Goal: Transaction & Acquisition: Purchase product/service

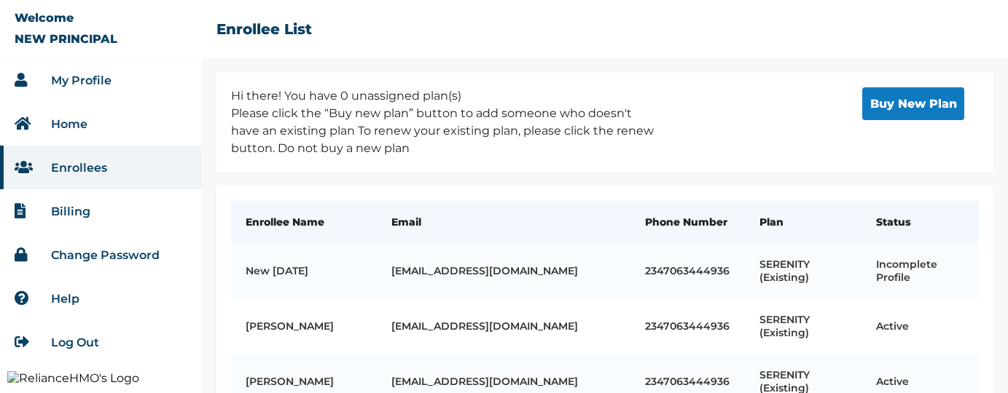
click at [900, 101] on button "Buy New Plan" at bounding box center [913, 103] width 102 height 33
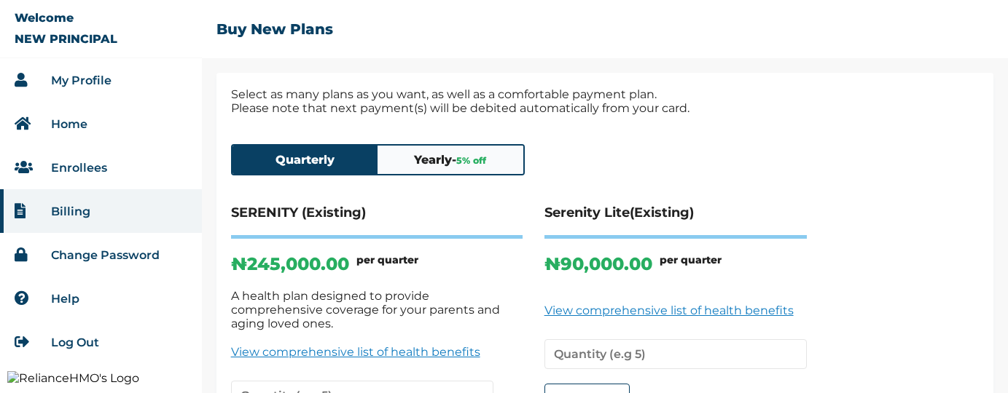
click at [389, 266] on h6 "per quarter" at bounding box center [387, 264] width 62 height 21
click at [427, 158] on button "Yearly - 5 % off" at bounding box center [450, 160] width 146 height 28
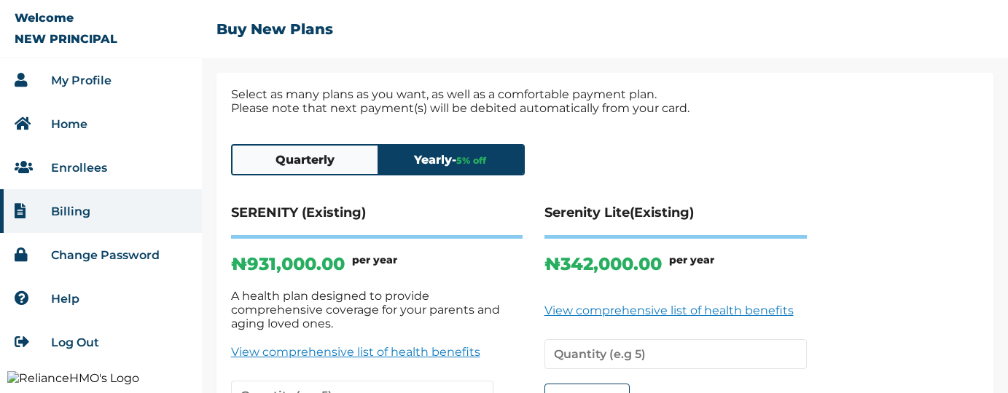
click at [280, 159] on button "Quarterly" at bounding box center [305, 160] width 146 height 28
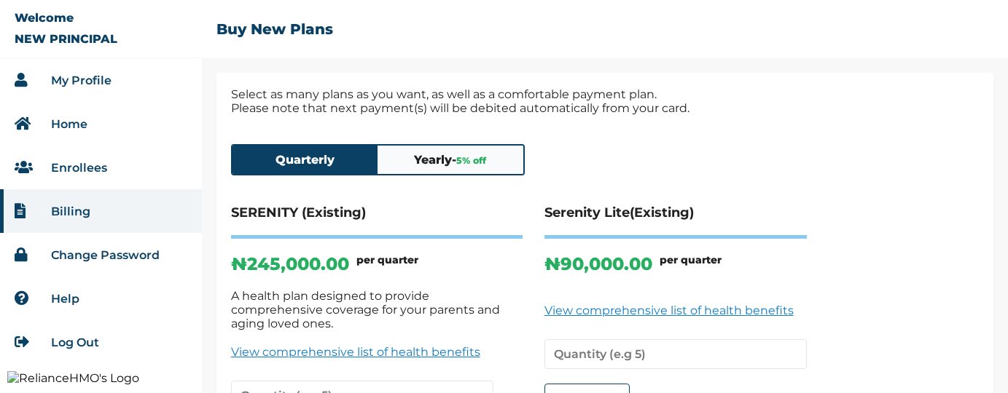
click at [89, 75] on link "My Profile" at bounding box center [81, 81] width 60 height 14
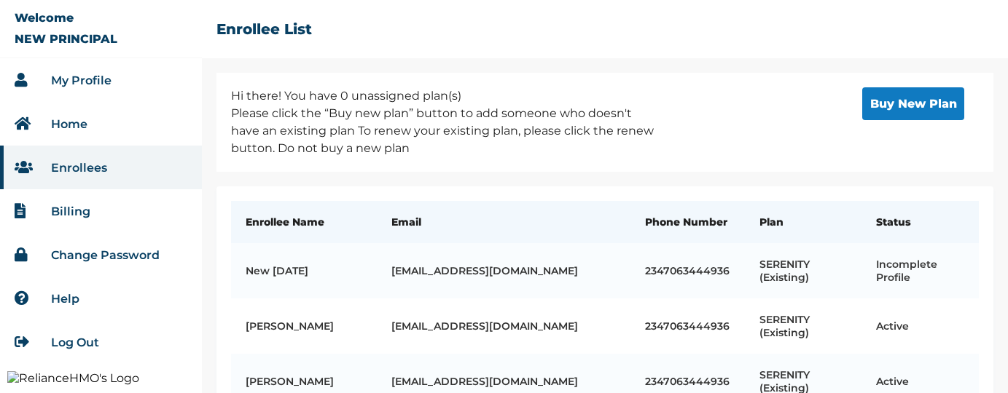
click at [92, 166] on link "Enrollees" at bounding box center [79, 168] width 56 height 14
click at [872, 114] on button "Buy New Plan" at bounding box center [913, 103] width 102 height 33
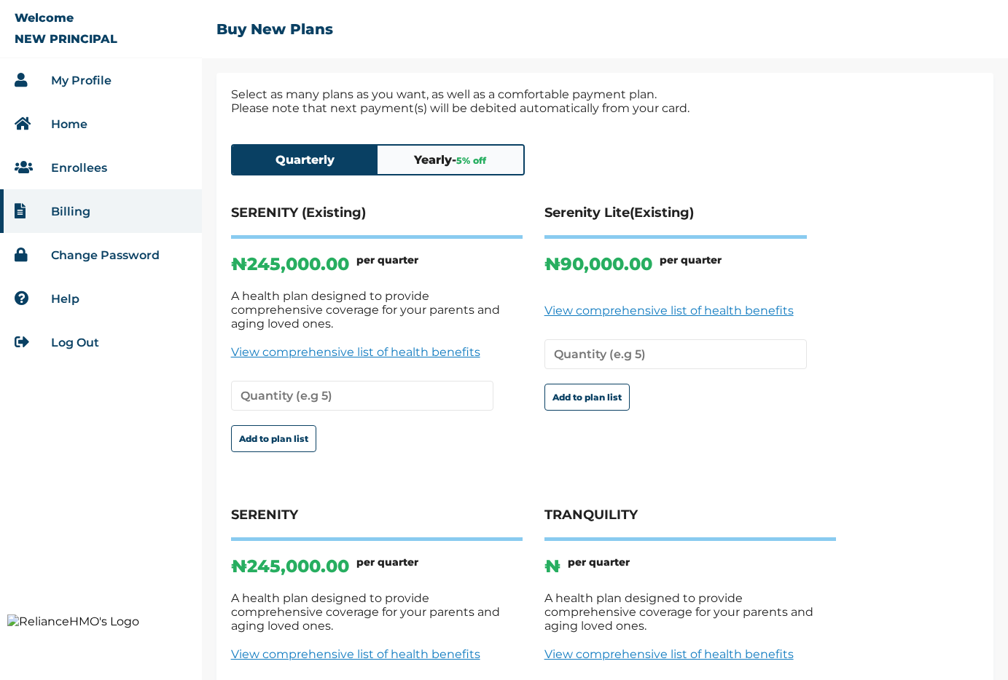
click at [485, 164] on span "5 % off" at bounding box center [471, 160] width 30 height 11
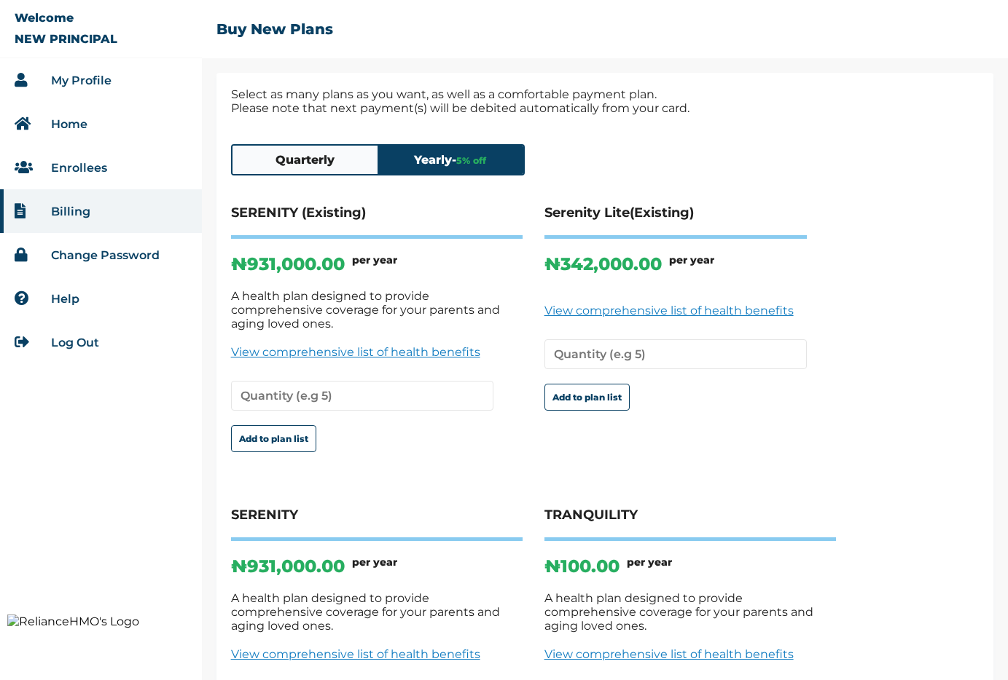
click at [326, 168] on button "Quarterly" at bounding box center [305, 160] width 146 height 28
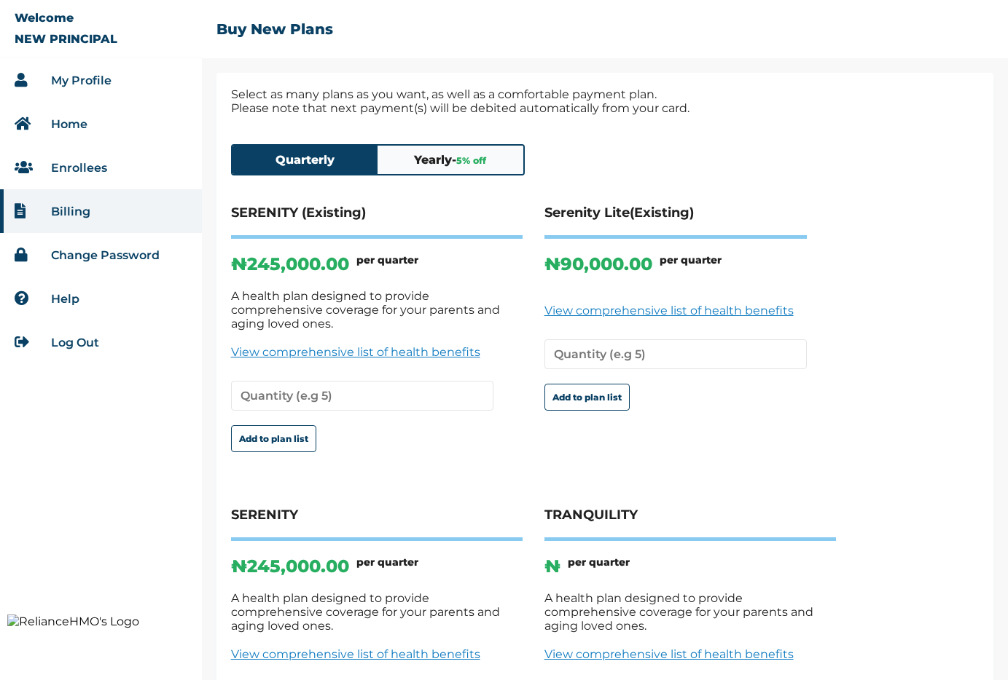
click at [452, 166] on button "Yearly - 5 % off" at bounding box center [450, 160] width 146 height 28
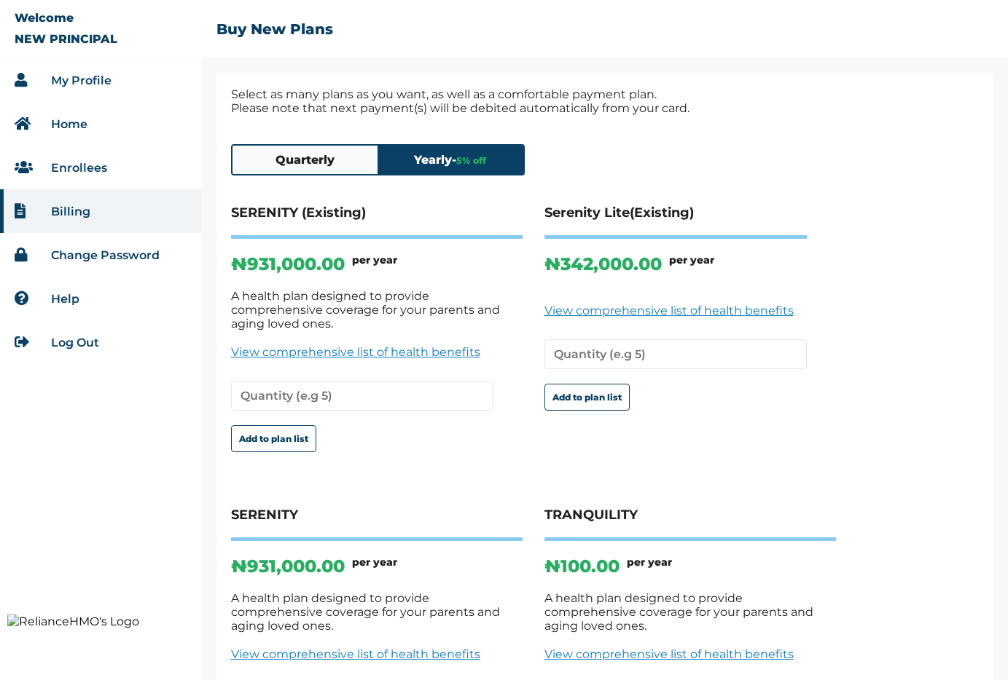
click at [345, 168] on button "Quarterly" at bounding box center [305, 160] width 146 height 28
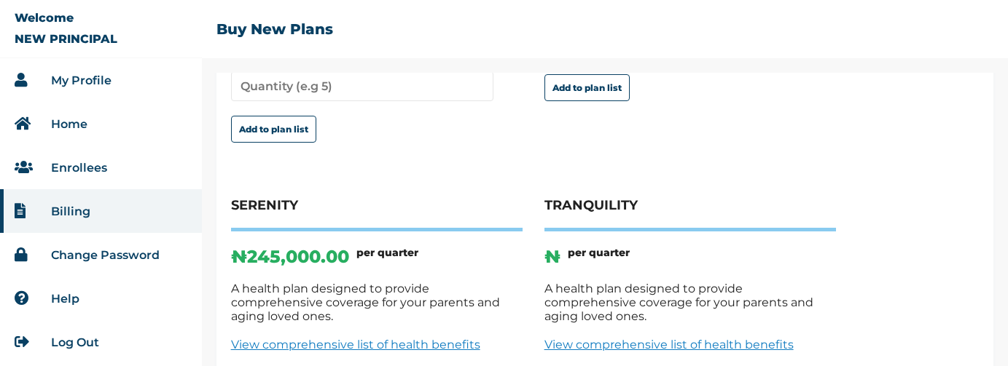
scroll to position [310, 0]
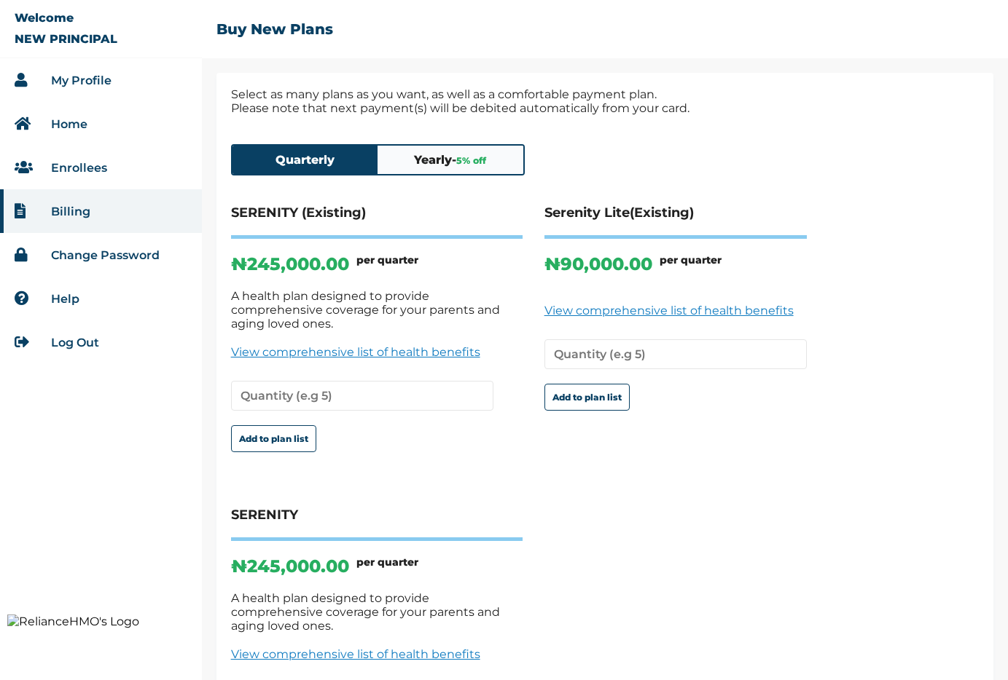
click at [431, 160] on button "Yearly - 5 % off" at bounding box center [450, 160] width 146 height 28
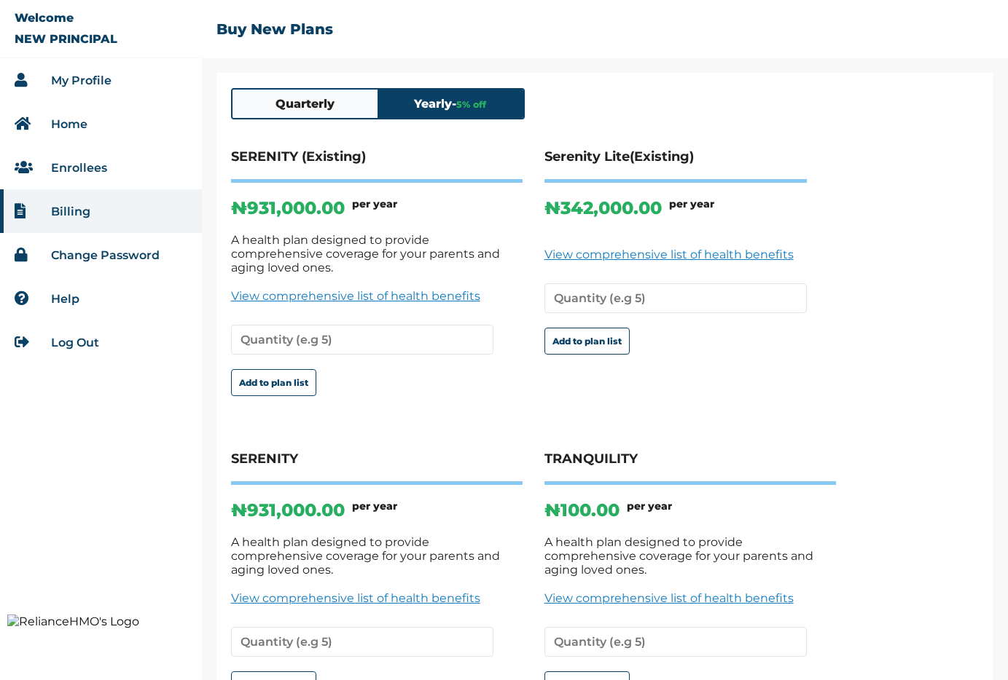
scroll to position [75, 0]
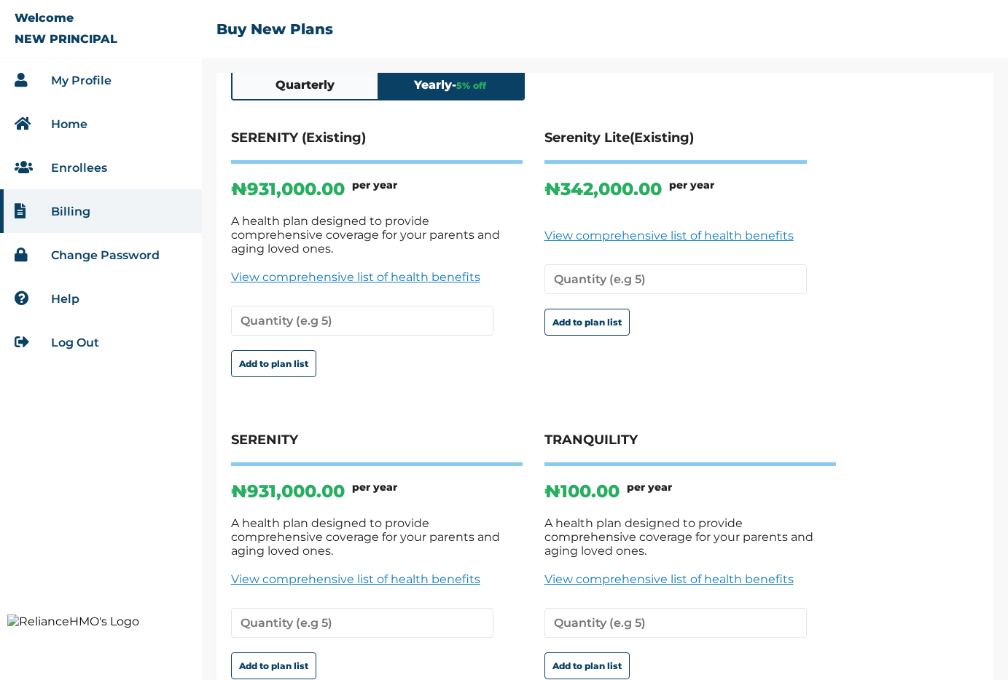
click at [318, 97] on button "Quarterly" at bounding box center [305, 85] width 146 height 28
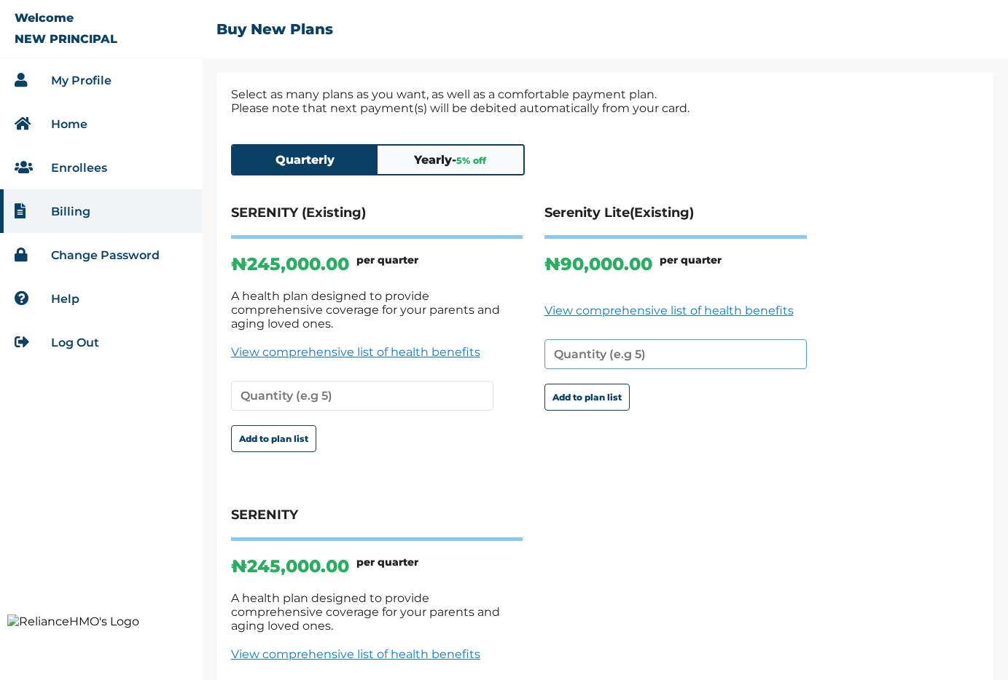
click at [705, 348] on input "number" at bounding box center [675, 355] width 262 height 30
click at [436, 168] on button "Yearly - 5 % off" at bounding box center [450, 160] width 146 height 28
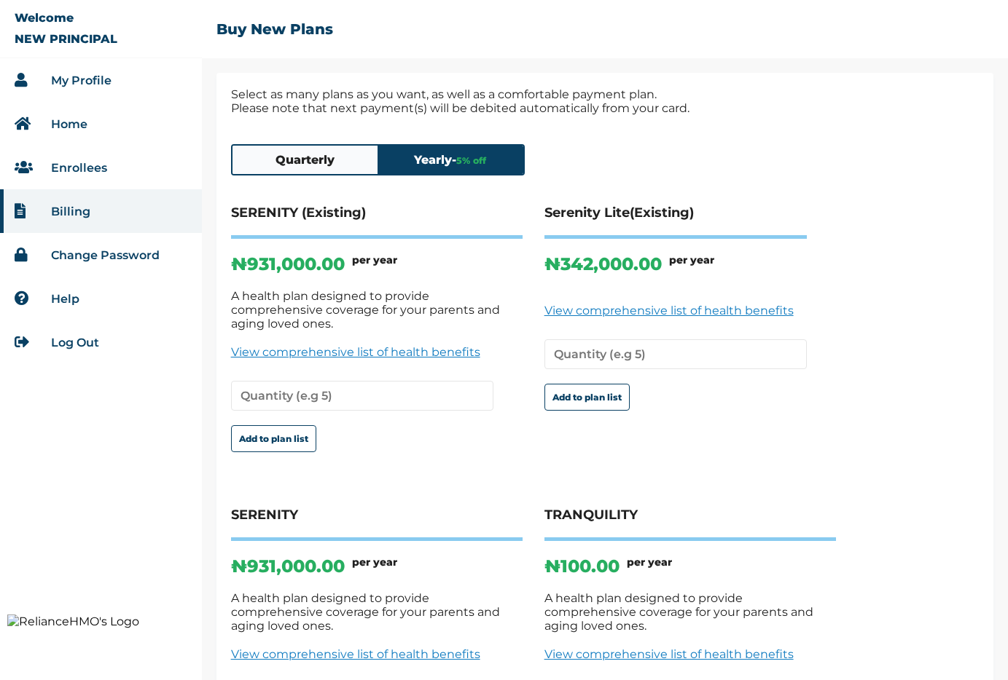
click at [348, 162] on button "Quarterly" at bounding box center [305, 160] width 146 height 28
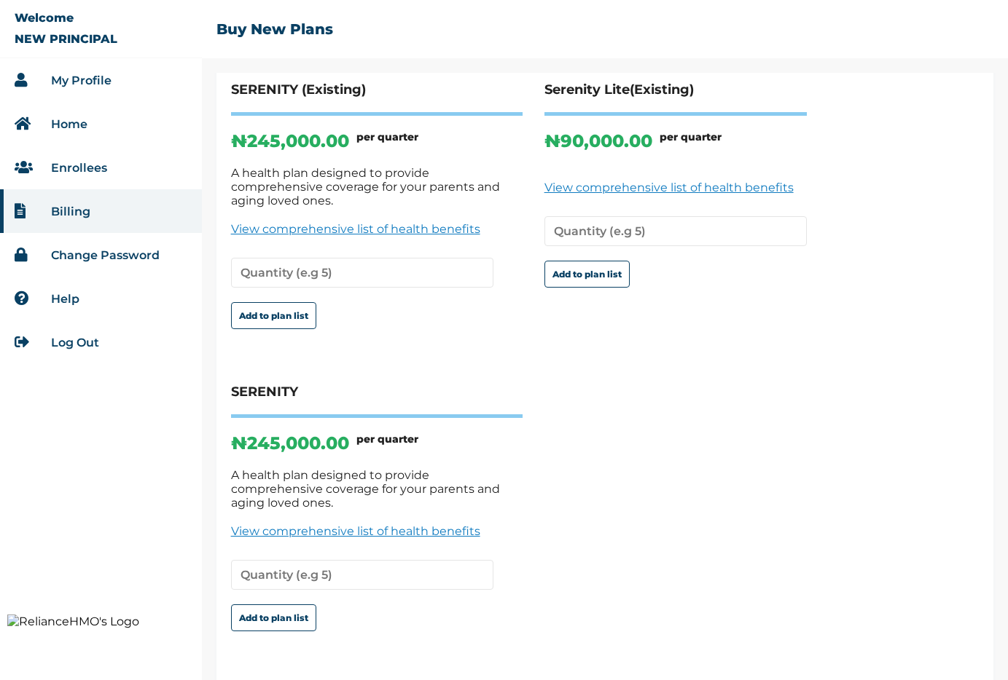
scroll to position [149, 0]
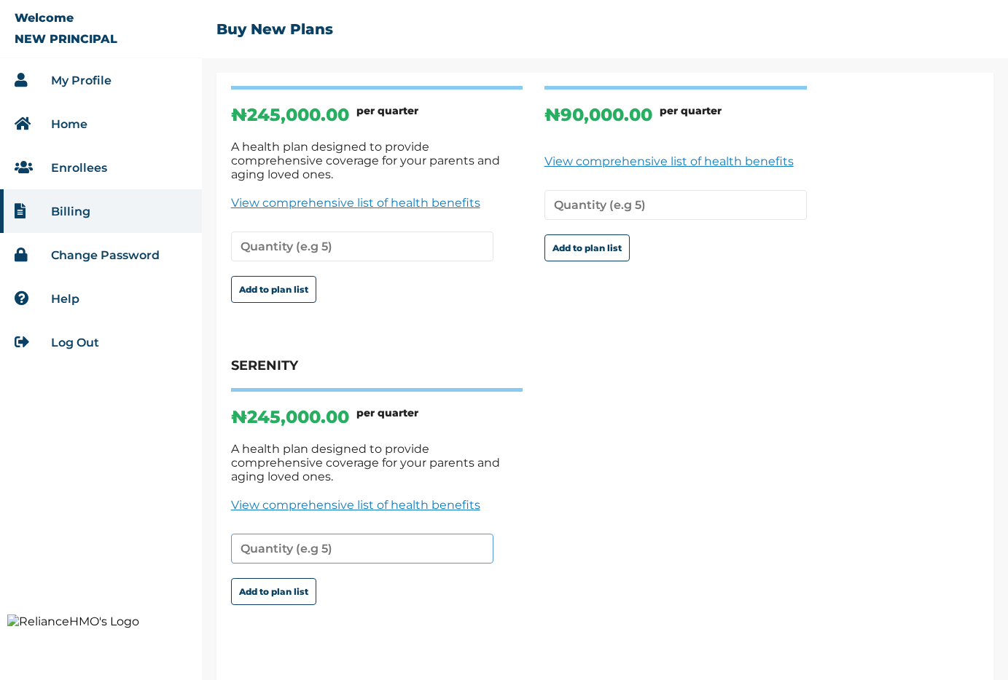
click at [295, 534] on input "number" at bounding box center [362, 549] width 262 height 30
type input "11"
click at [267, 581] on button "Add to plan list" at bounding box center [273, 591] width 85 height 27
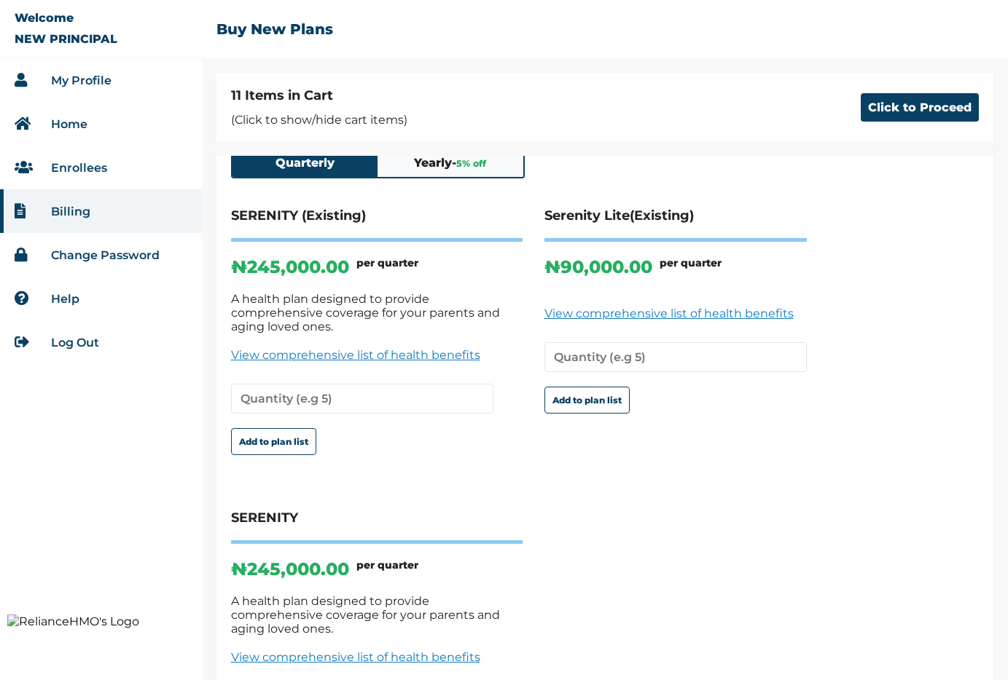
scroll to position [0, 0]
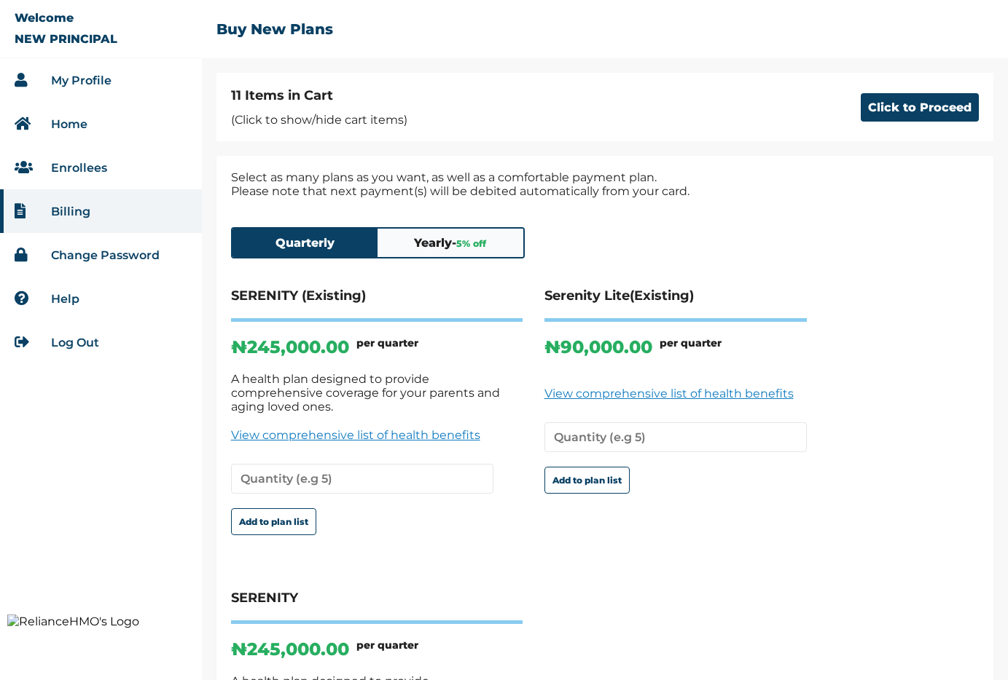
click at [469, 240] on span "5 % off" at bounding box center [471, 243] width 30 height 11
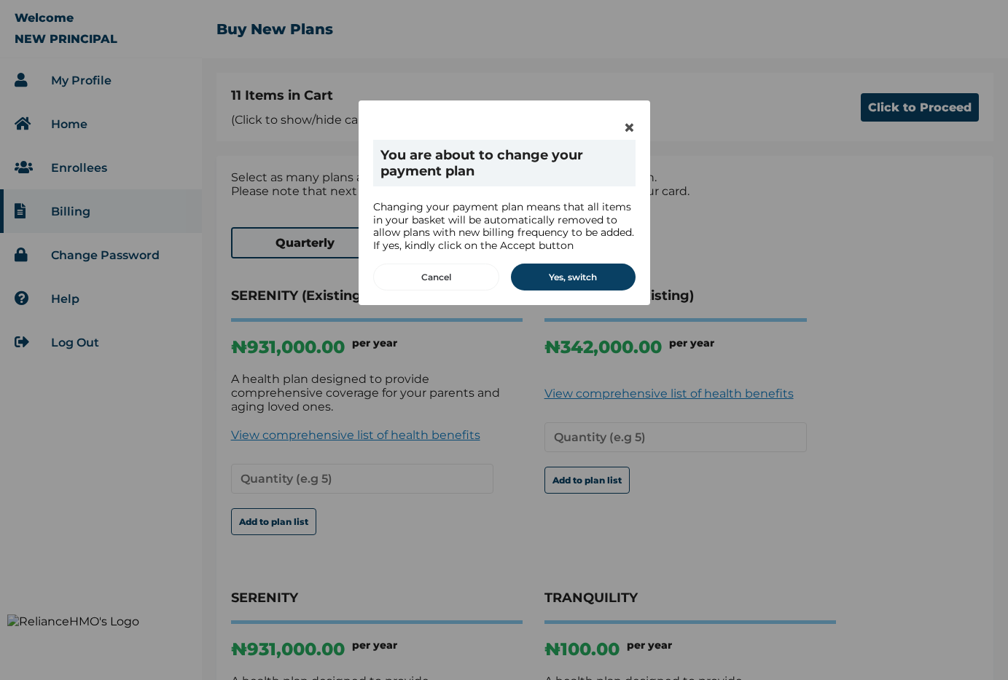
click at [440, 277] on button "Cancel" at bounding box center [436, 277] width 126 height 27
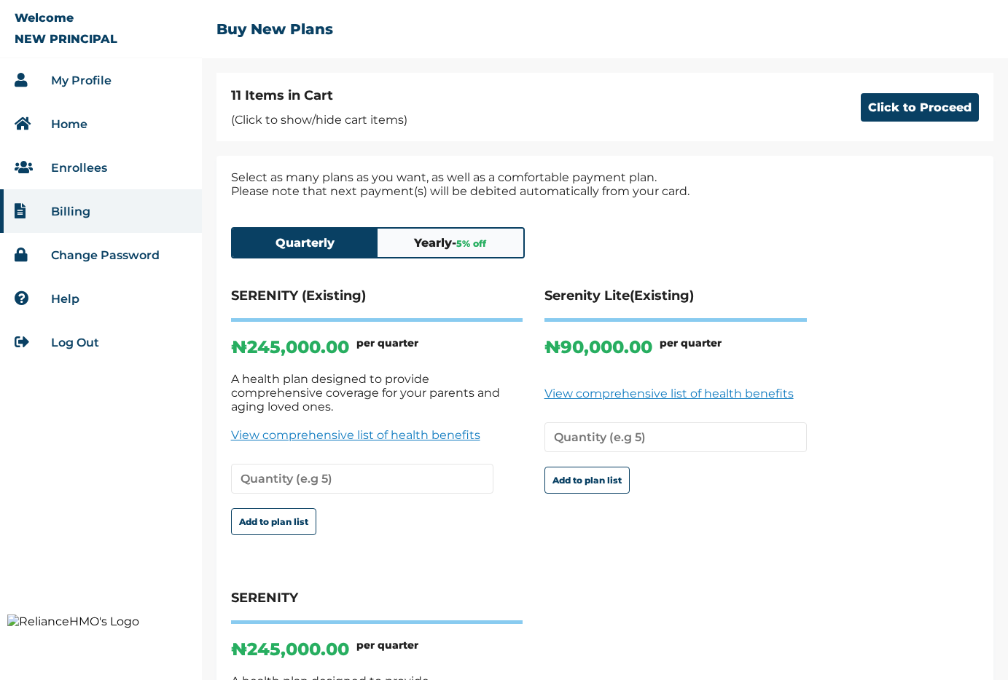
click at [466, 235] on button "Yearly - 5 % off" at bounding box center [450, 243] width 146 height 28
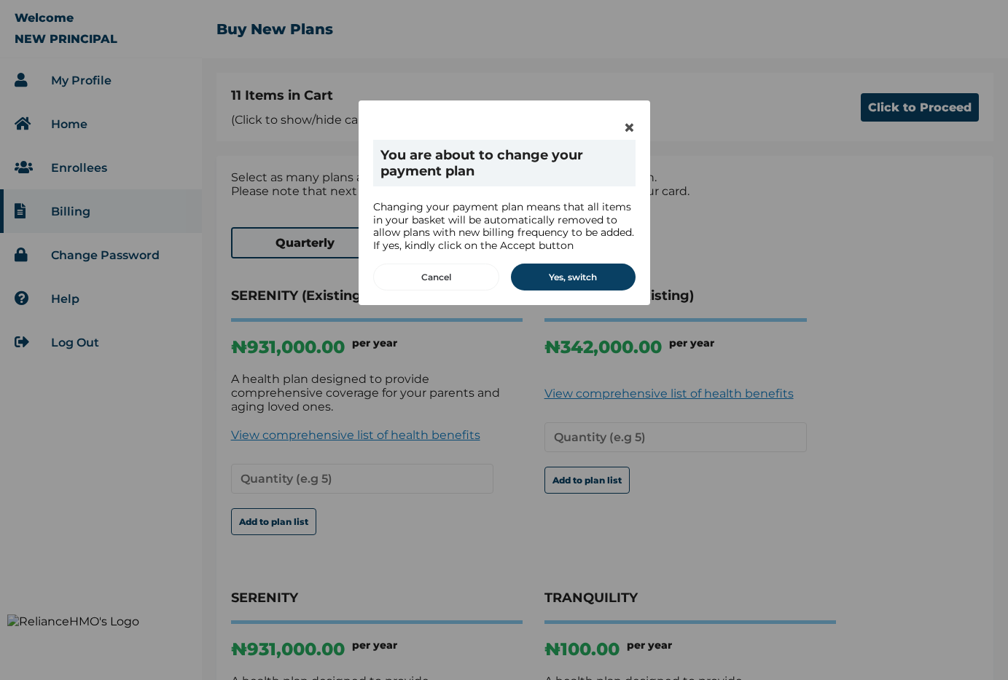
click at [464, 270] on button "Cancel" at bounding box center [436, 277] width 126 height 27
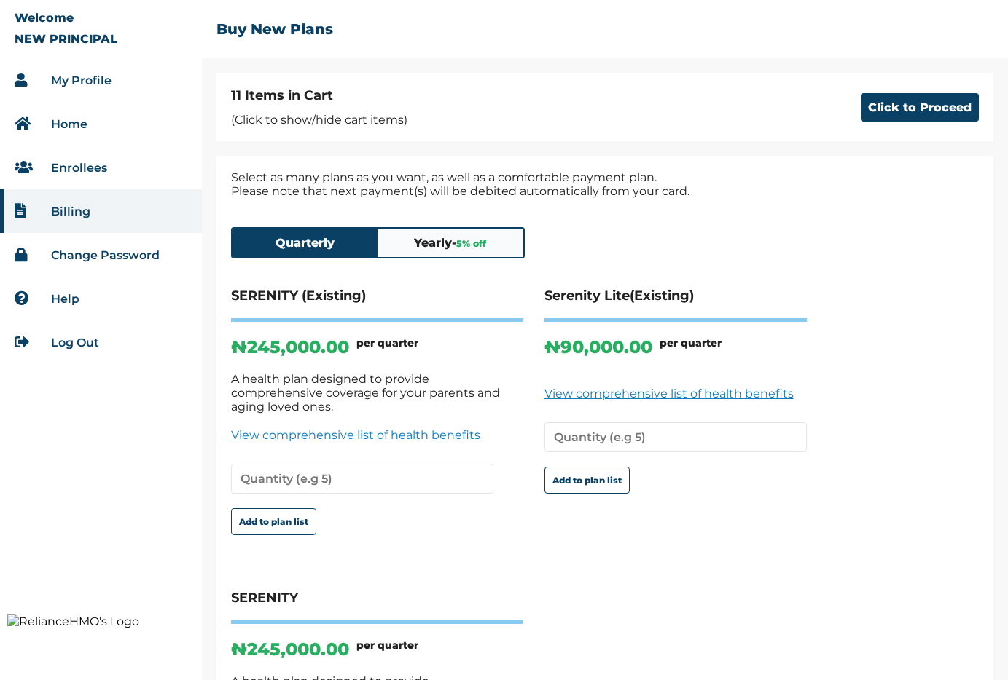
click at [478, 242] on span "5 % off" at bounding box center [471, 243] width 30 height 11
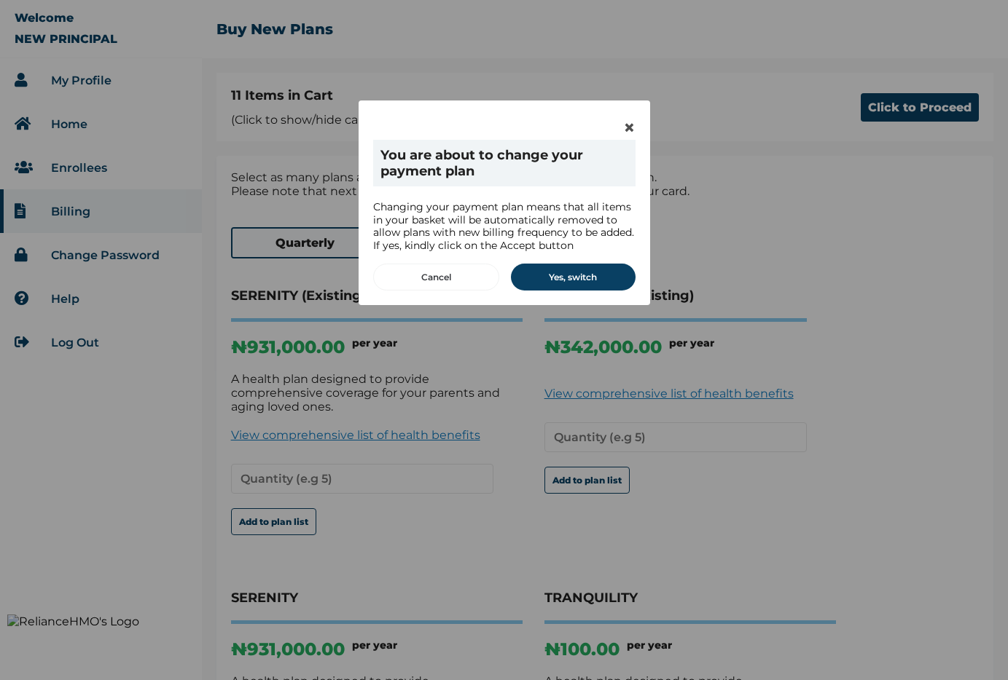
click at [414, 273] on button "Cancel" at bounding box center [436, 277] width 126 height 27
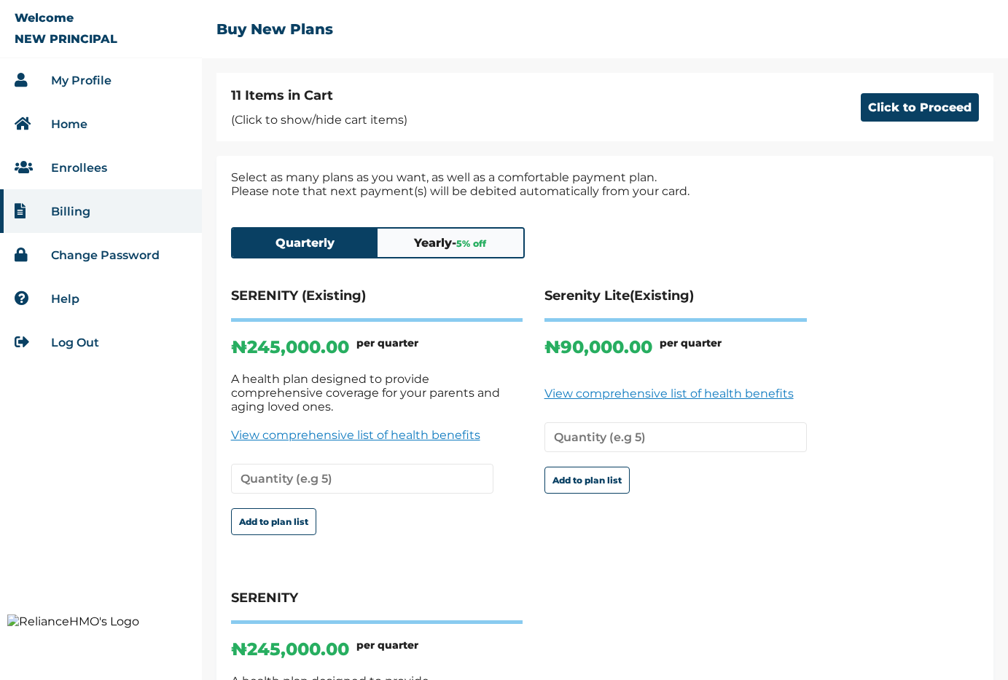
click at [439, 229] on button "Yearly - 5 % off" at bounding box center [450, 243] width 146 height 28
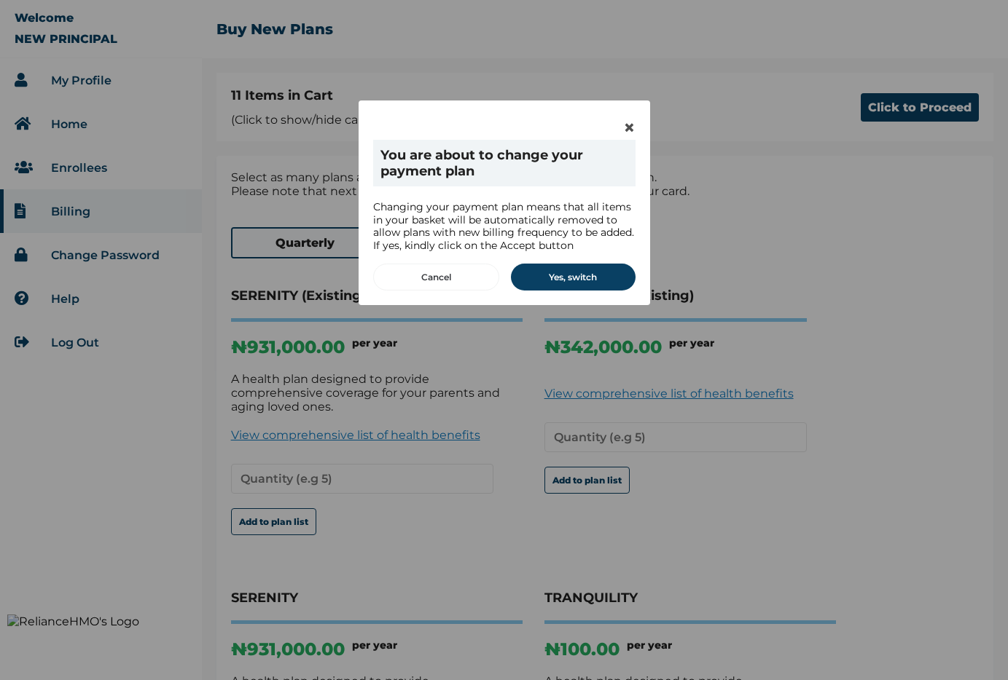
click at [473, 278] on button "Cancel" at bounding box center [436, 277] width 126 height 27
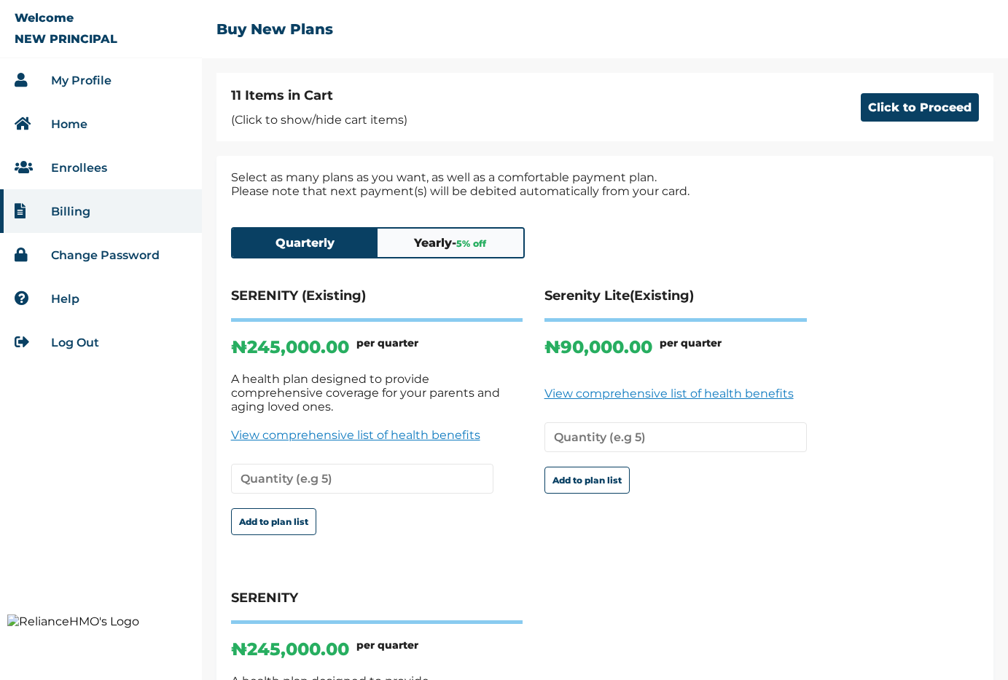
click at [434, 245] on button "Yearly - 5 % off" at bounding box center [450, 243] width 146 height 28
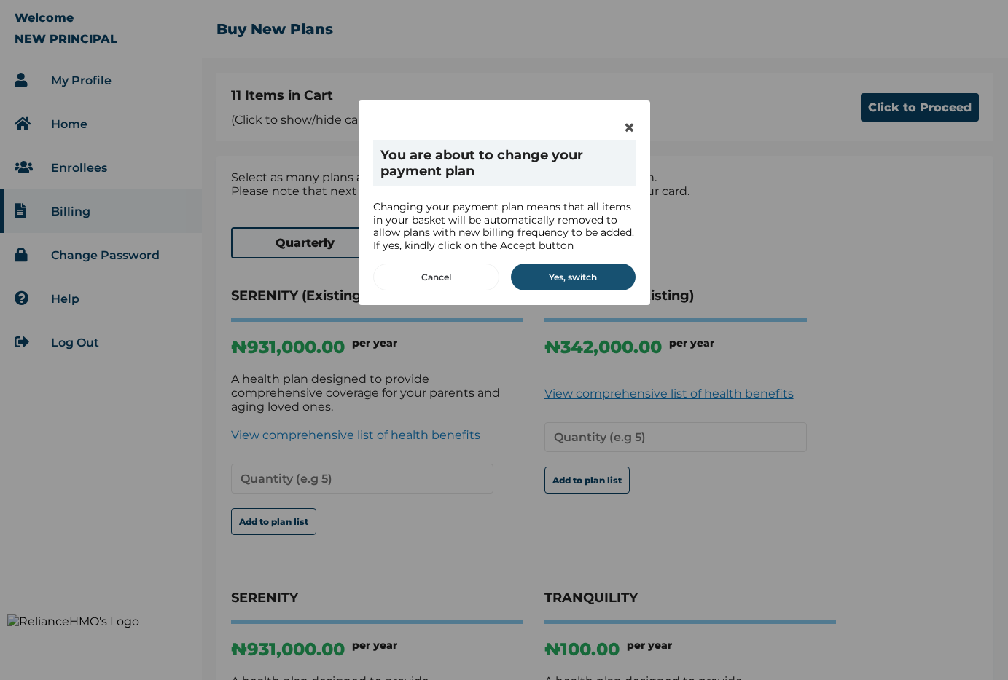
click at [557, 275] on button "Yes, switch" at bounding box center [573, 277] width 125 height 27
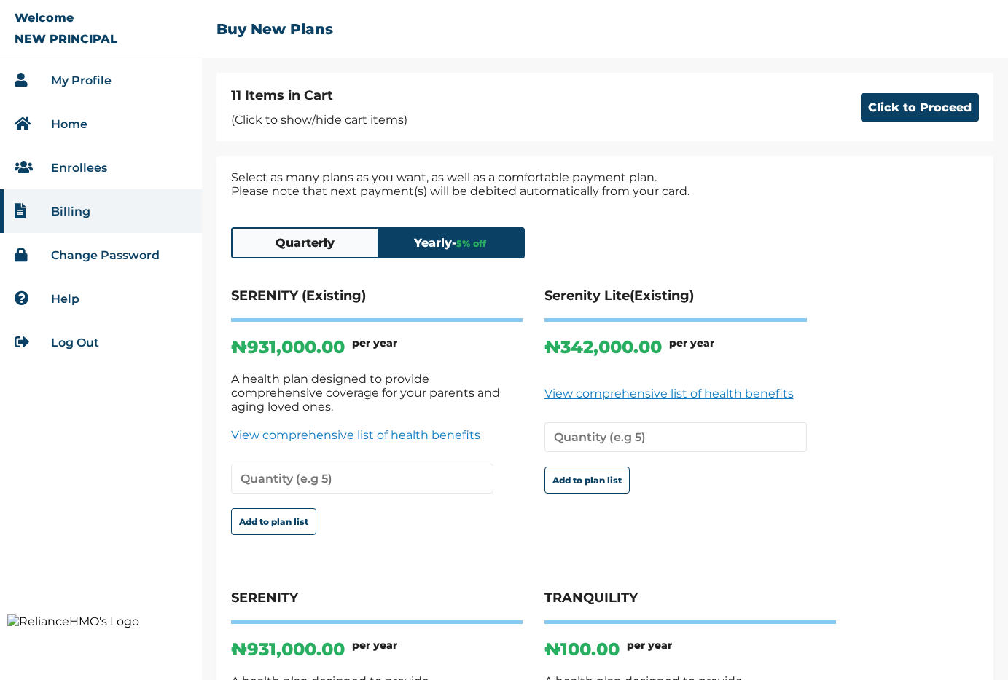
click at [322, 242] on button "Quarterly" at bounding box center [305, 243] width 146 height 28
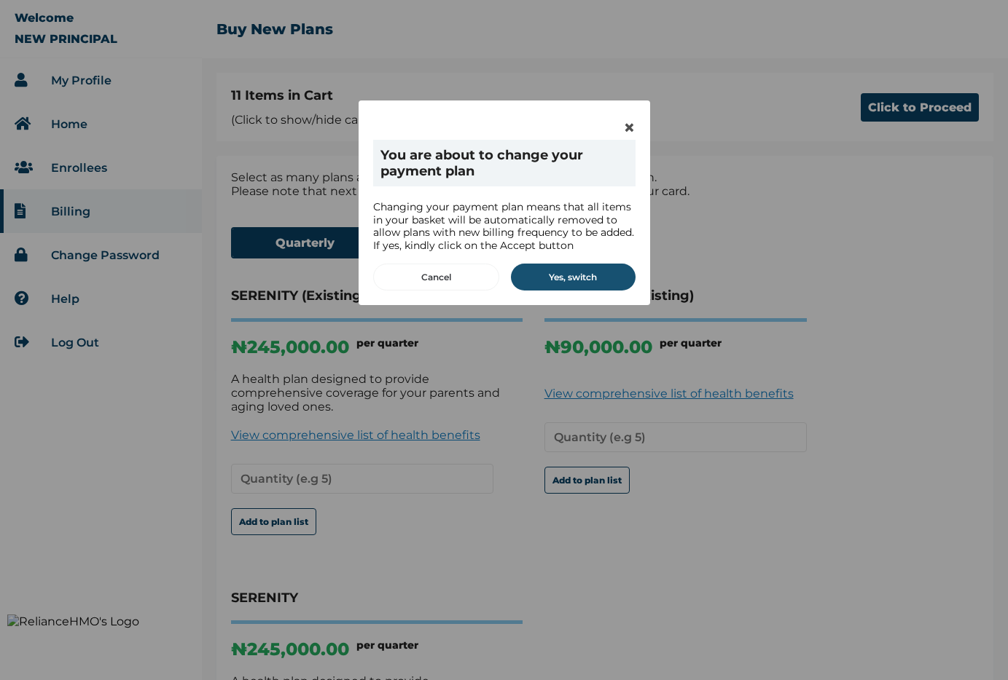
click at [576, 271] on button "Yes, switch" at bounding box center [573, 277] width 125 height 27
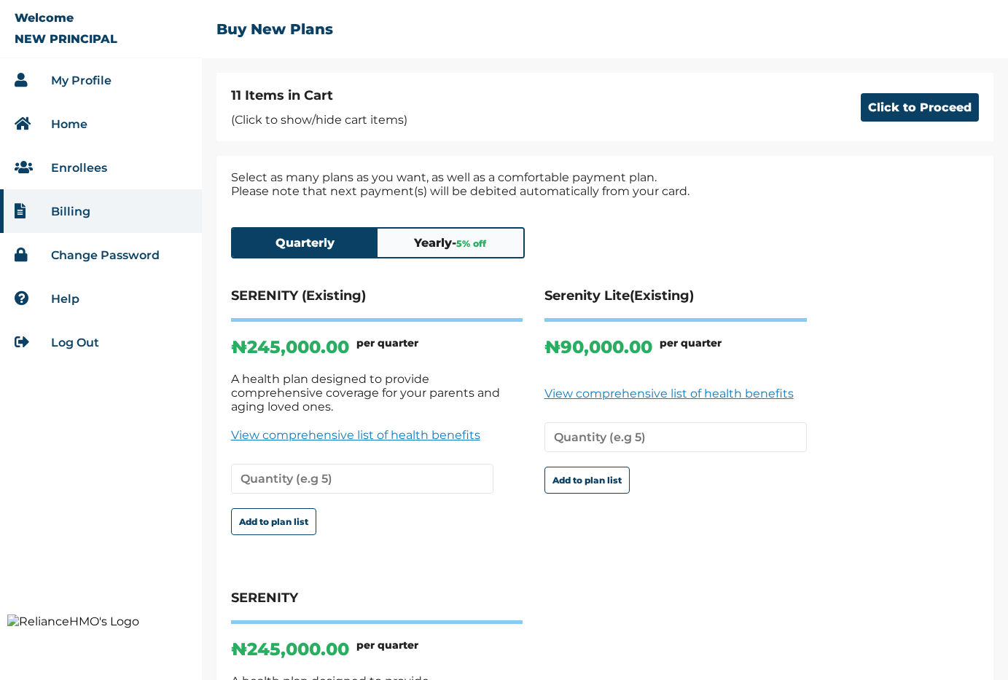
click at [459, 240] on button "Yearly - 5 % off" at bounding box center [450, 243] width 146 height 28
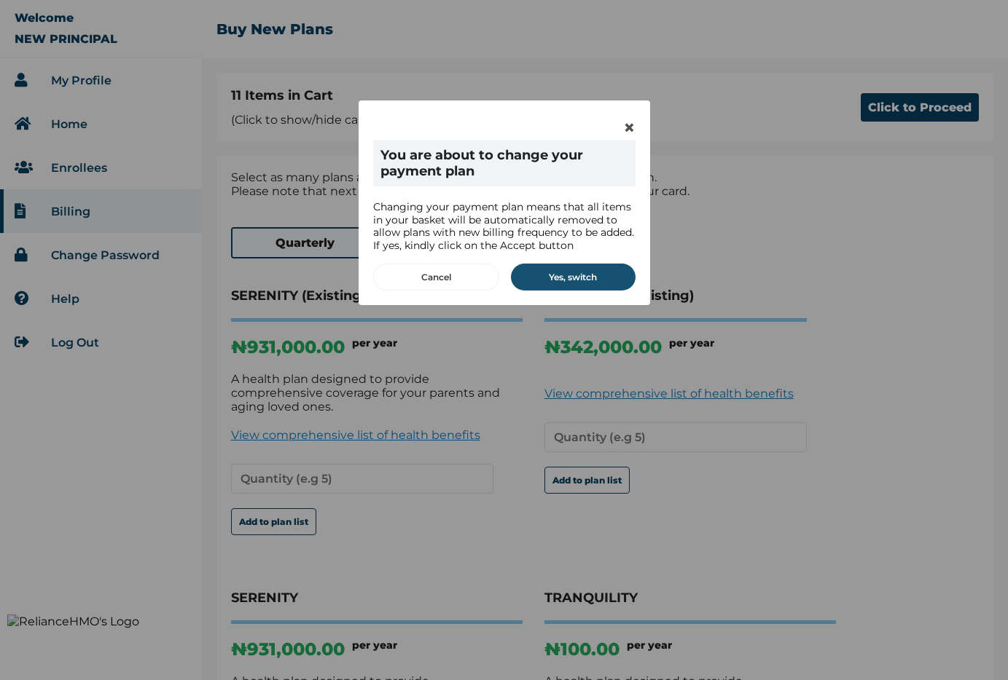
click at [570, 274] on button "Yes, switch" at bounding box center [573, 277] width 125 height 27
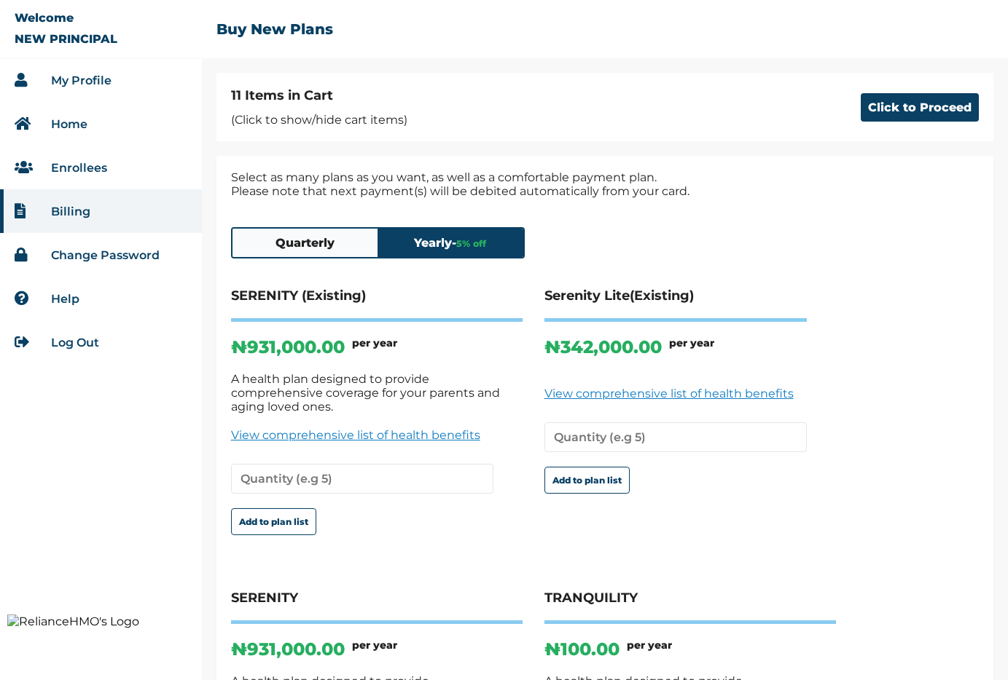
click at [350, 249] on button "Quarterly" at bounding box center [305, 243] width 146 height 28
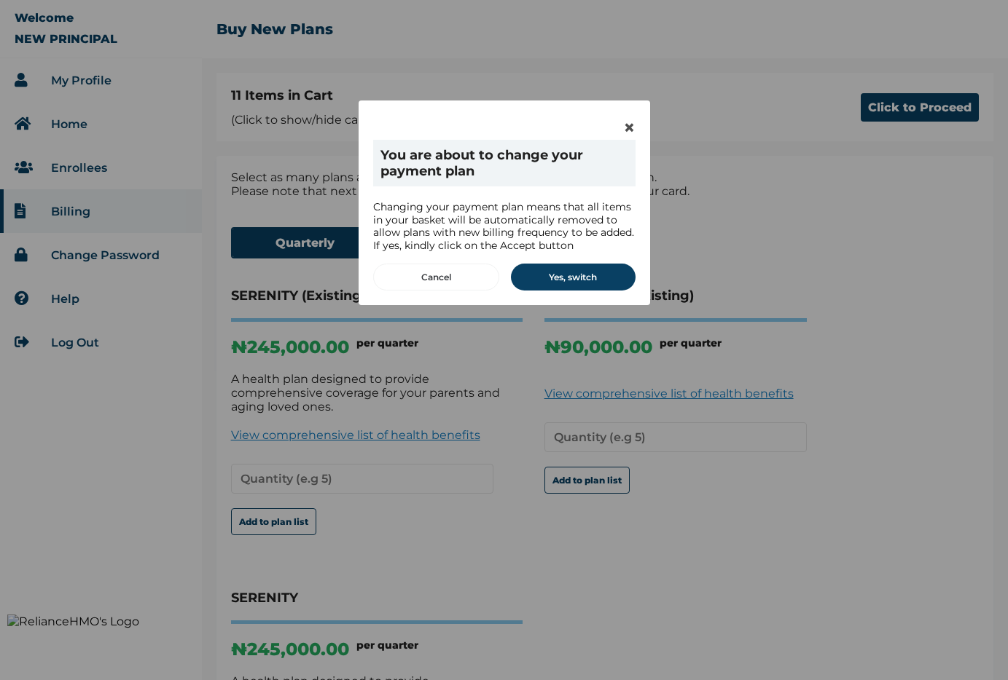
click at [467, 247] on p "Changing your payment plan means that all items in your basket will be automati…" at bounding box center [504, 226] width 262 height 51
click at [581, 272] on button "Yes, switch" at bounding box center [573, 277] width 125 height 27
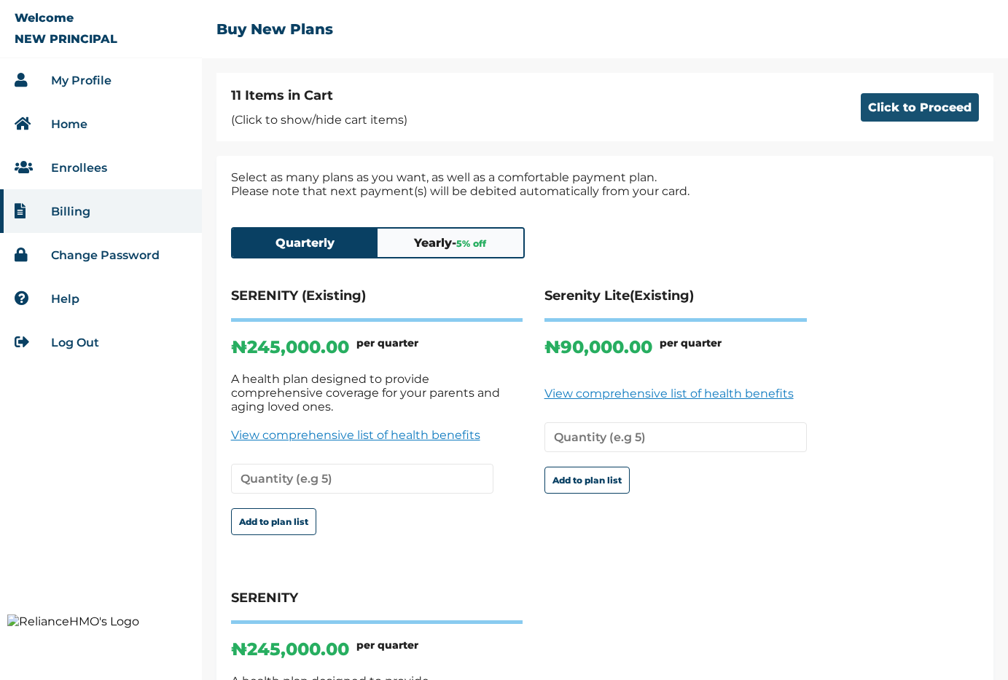
click at [911, 113] on button "Click to Proceed" at bounding box center [919, 107] width 118 height 28
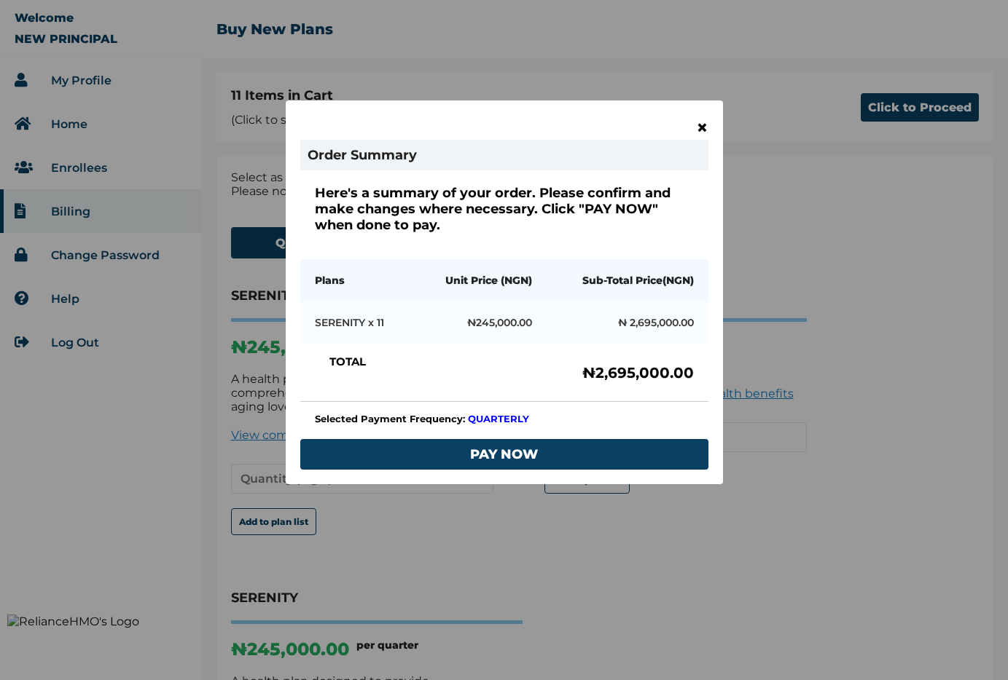
click at [704, 130] on span "×" at bounding box center [702, 127] width 12 height 25
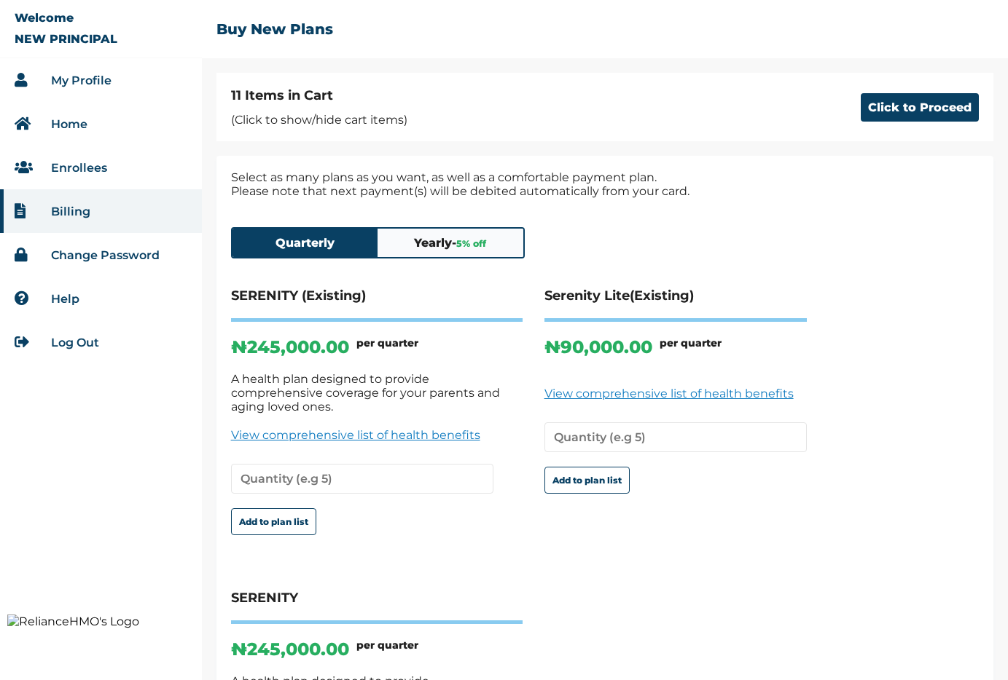
click at [482, 250] on button "Yearly - 5 % off" at bounding box center [450, 243] width 146 height 28
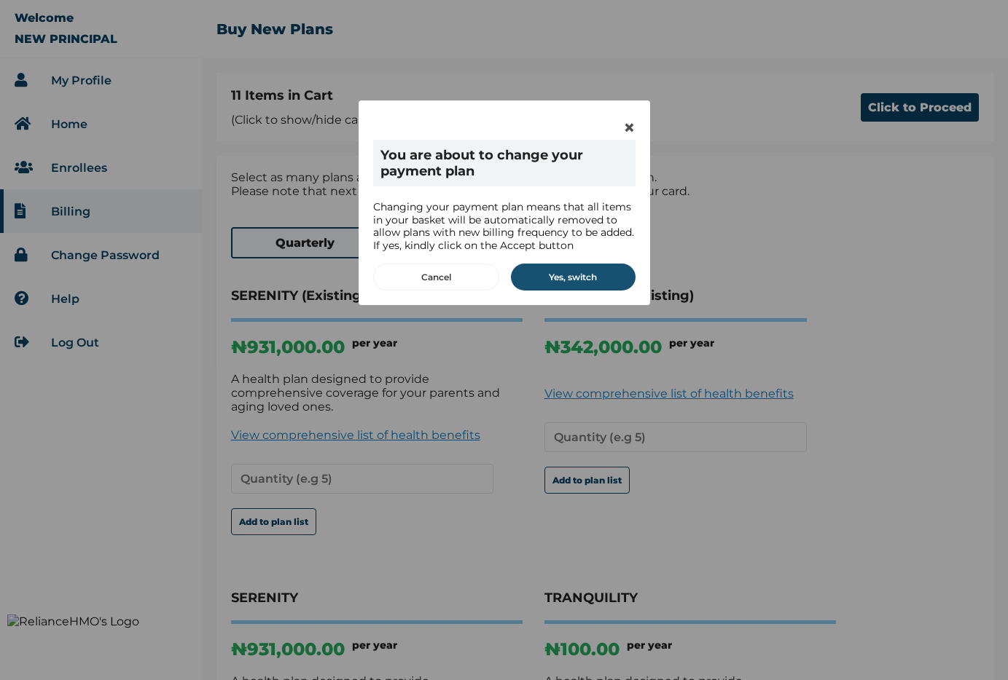
click at [552, 270] on button "Yes, switch" at bounding box center [573, 277] width 125 height 27
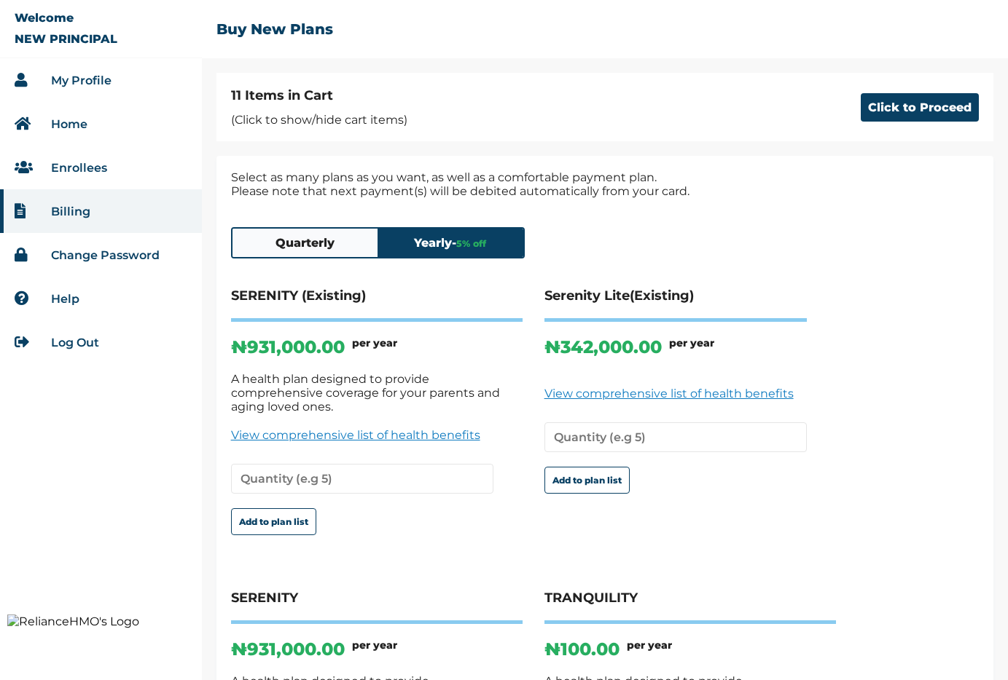
click at [425, 293] on h4 "SERENITY (Existing)" at bounding box center [376, 305] width 291 height 34
click at [898, 119] on button "Click to Proceed" at bounding box center [919, 107] width 118 height 28
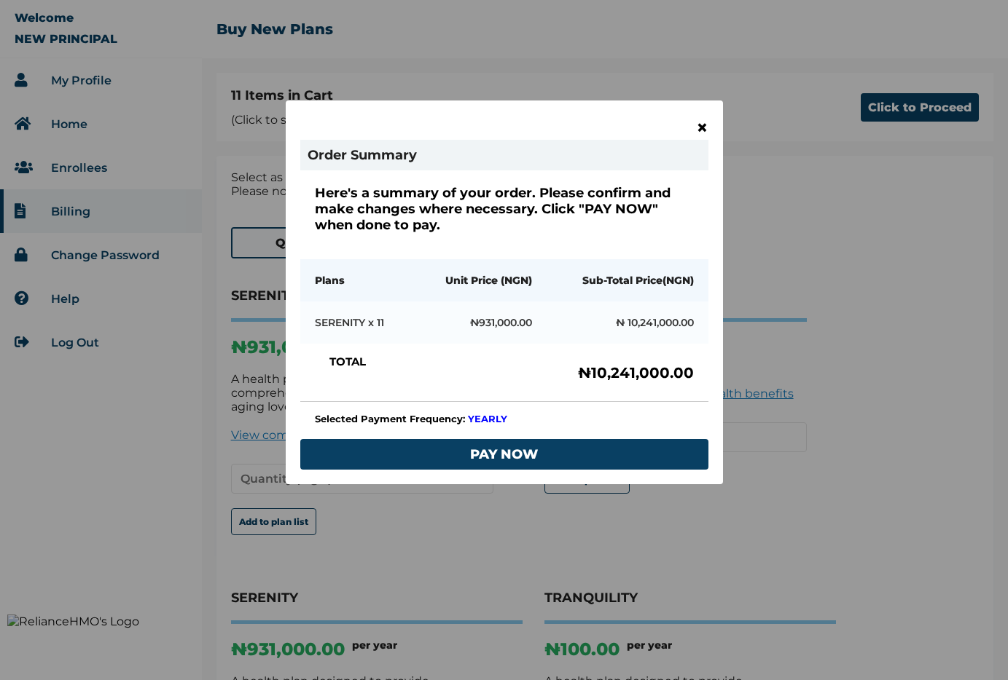
click at [706, 126] on span "×" at bounding box center [702, 127] width 12 height 25
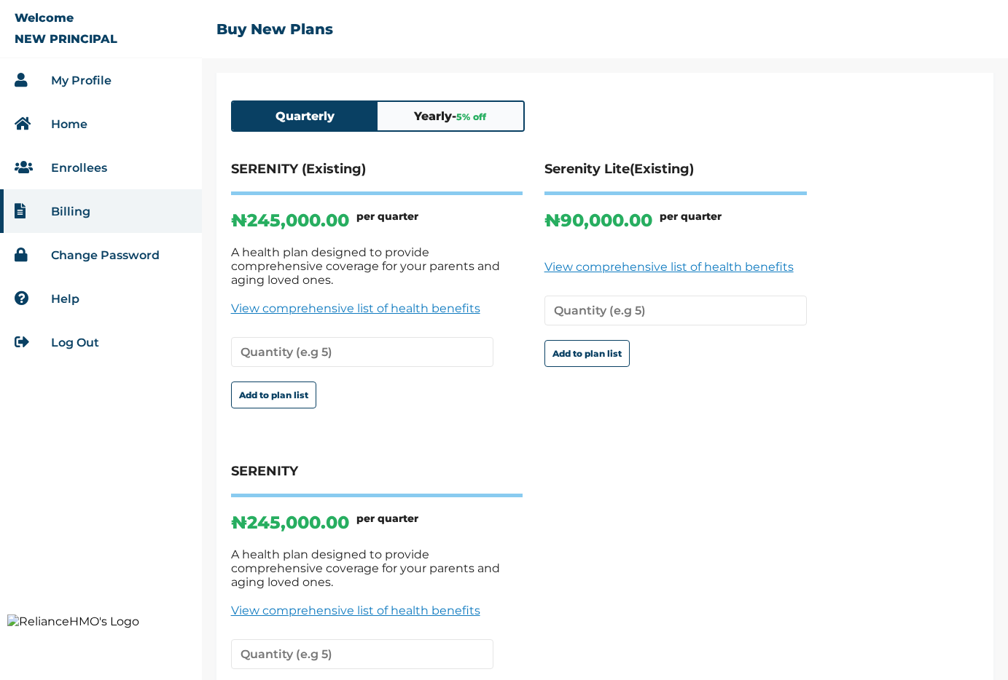
scroll to position [149, 0]
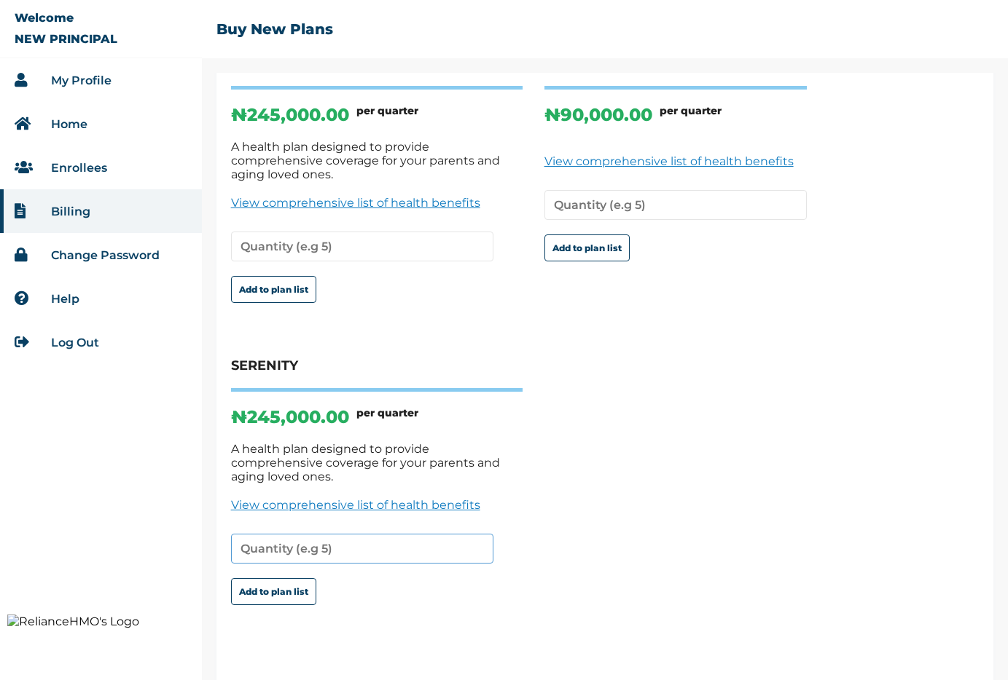
click at [334, 534] on input "number" at bounding box center [362, 549] width 262 height 30
click at [446, 358] on h4 "SERENITY" at bounding box center [376, 375] width 291 height 34
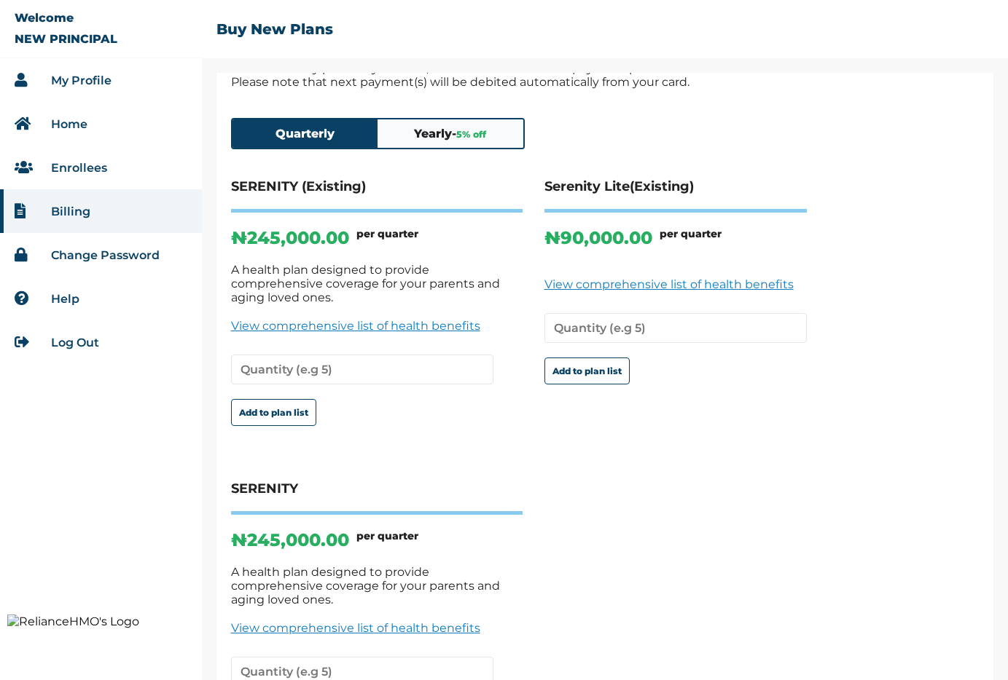
scroll to position [0, 0]
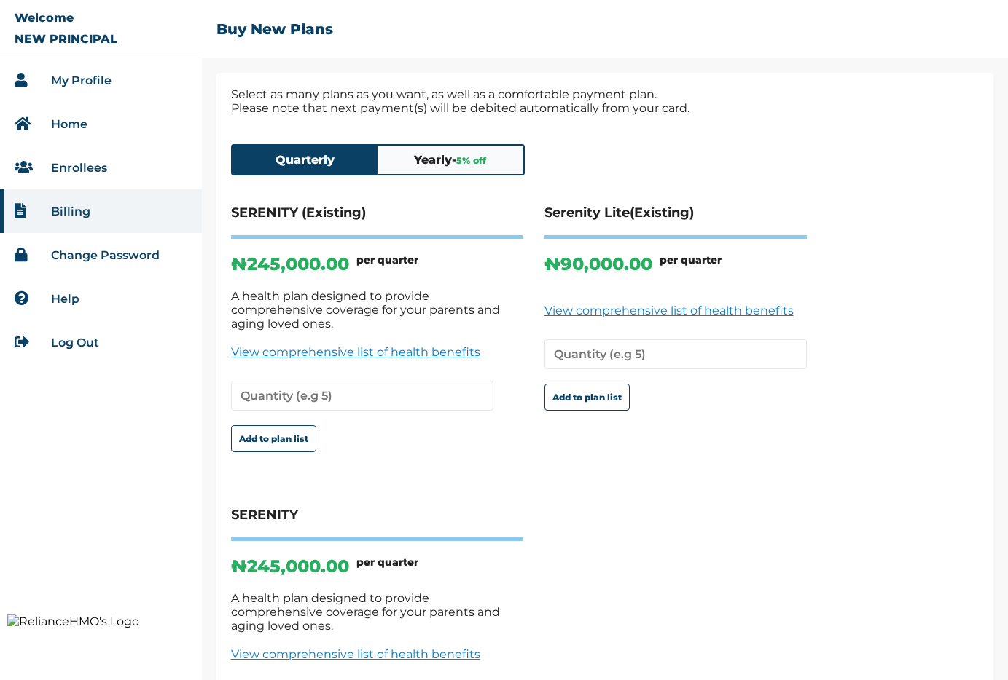
click at [442, 162] on button "Yearly - 5 % off" at bounding box center [450, 160] width 146 height 28
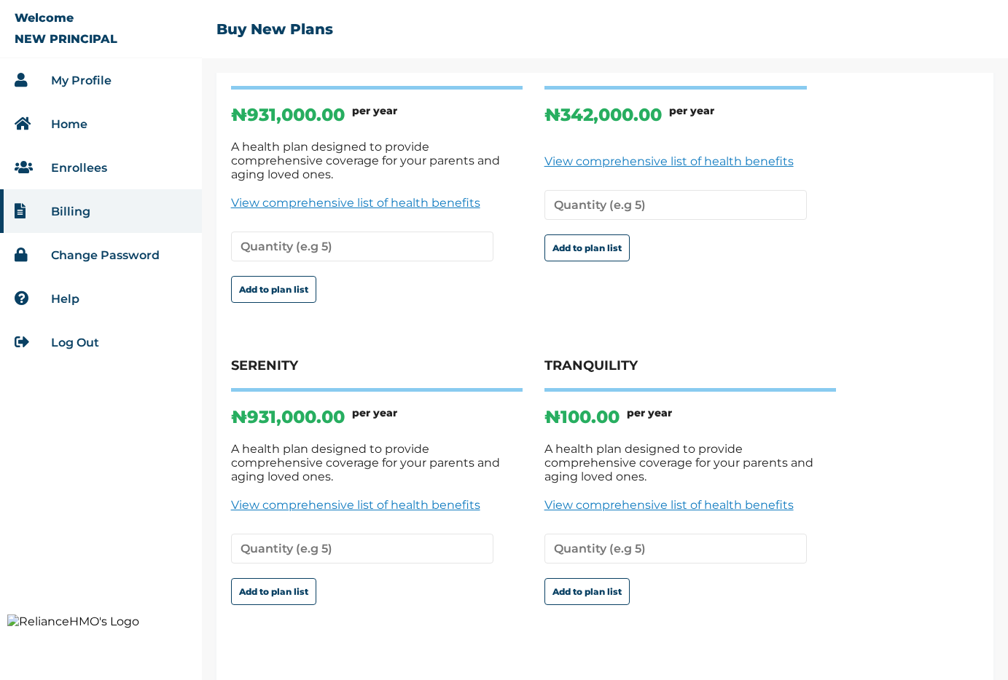
scroll to position [149, 0]
click at [694, 534] on input "number" at bounding box center [675, 549] width 262 height 30
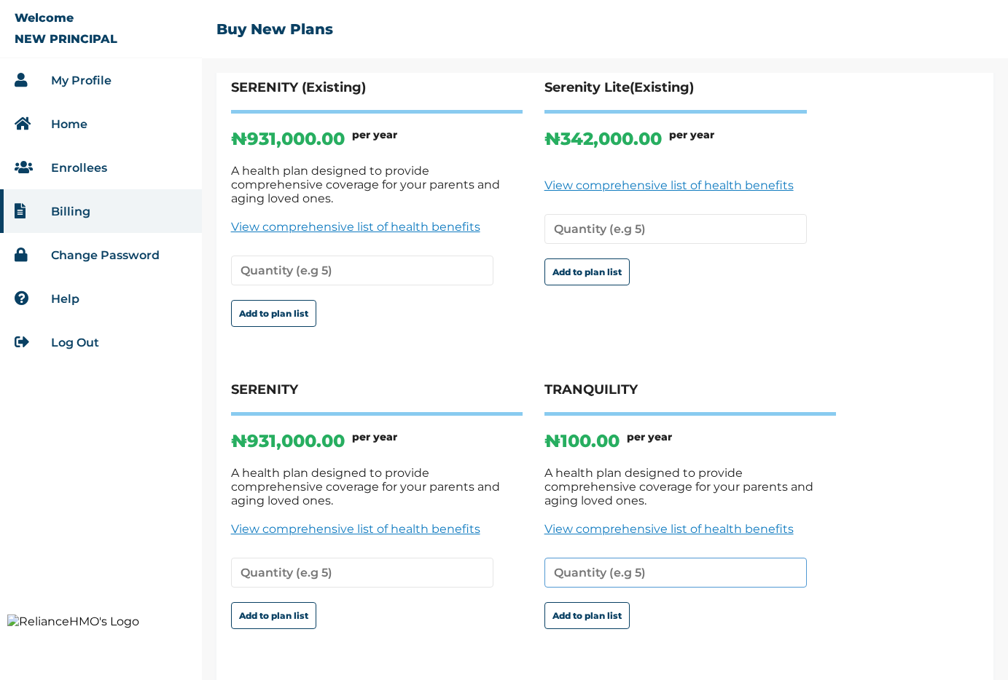
scroll to position [0, 0]
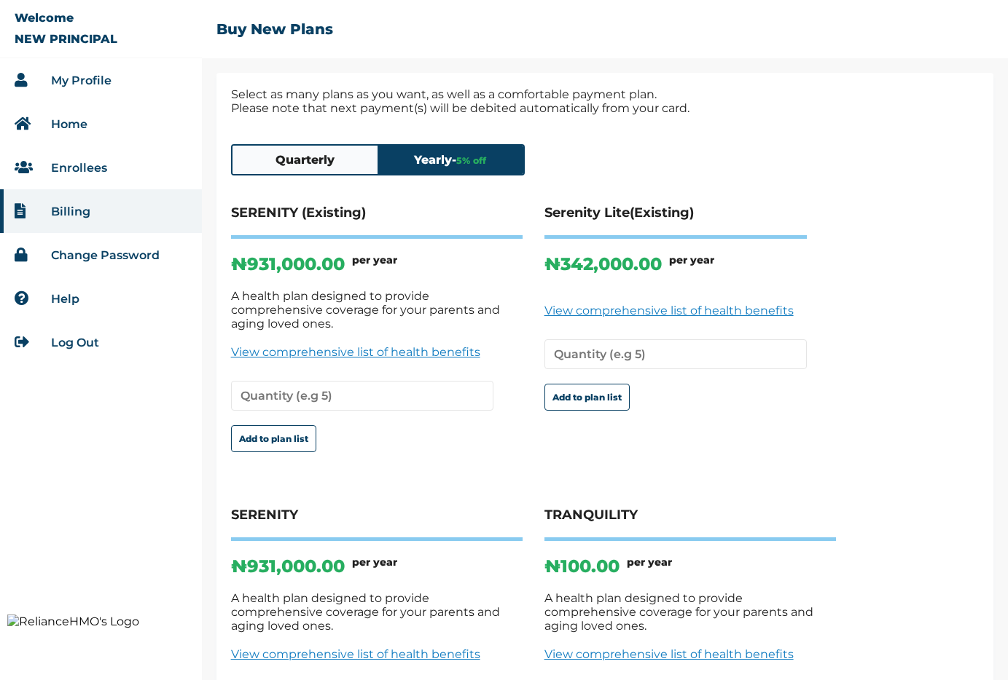
click at [269, 208] on h4 "SERENITY (Existing)" at bounding box center [376, 222] width 291 height 34
click at [594, 205] on h4 "Serenity Lite(Existing)" at bounding box center [675, 222] width 262 height 34
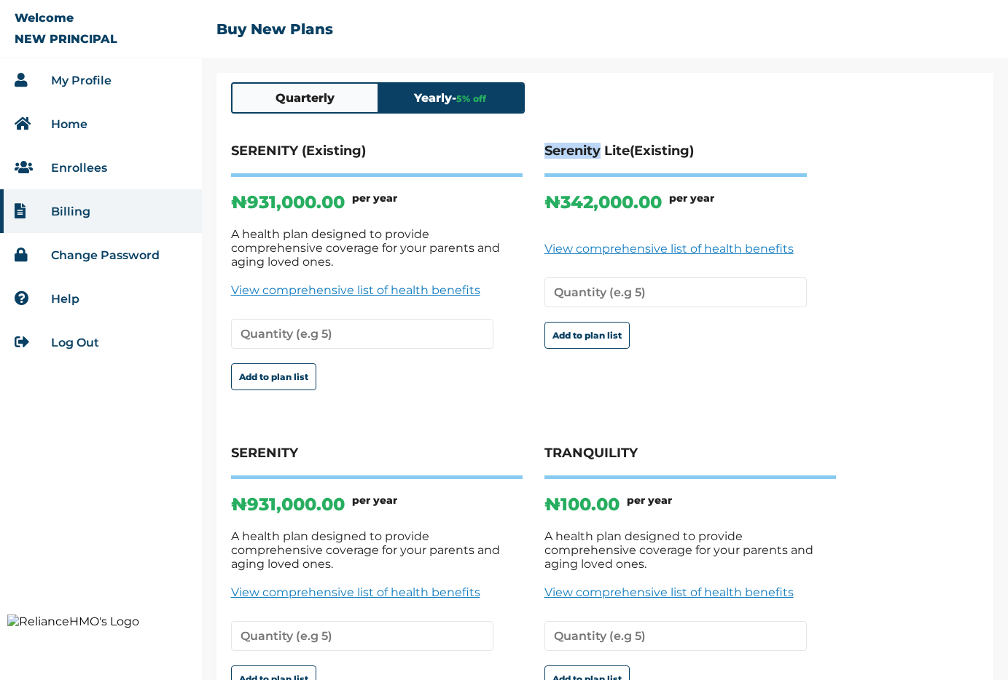
scroll to position [149, 0]
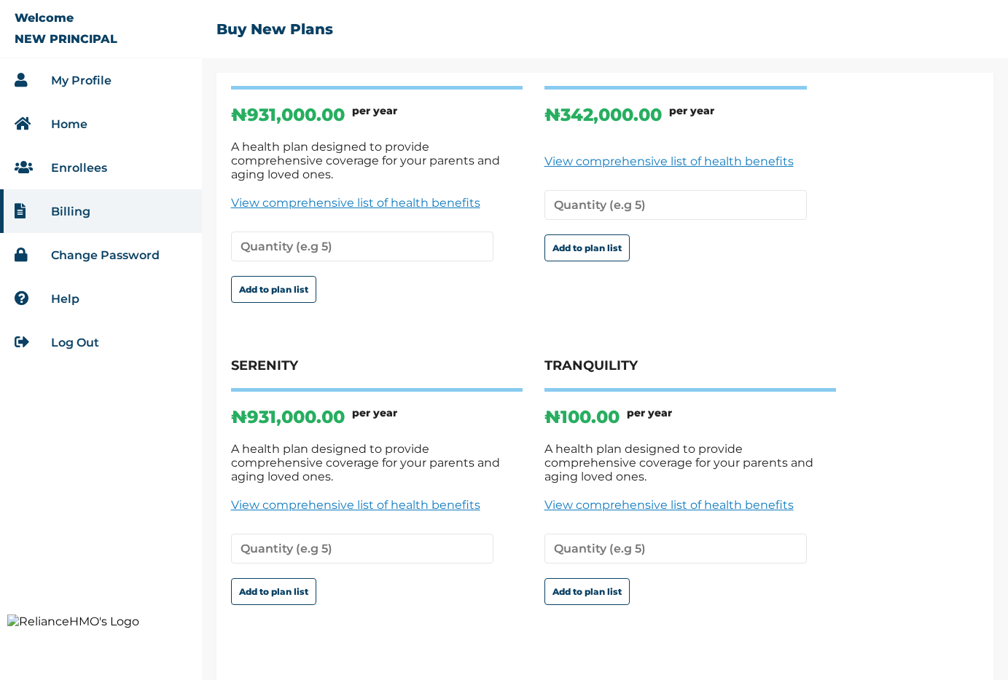
click at [625, 358] on h4 "TRANQUILITY" at bounding box center [689, 375] width 291 height 34
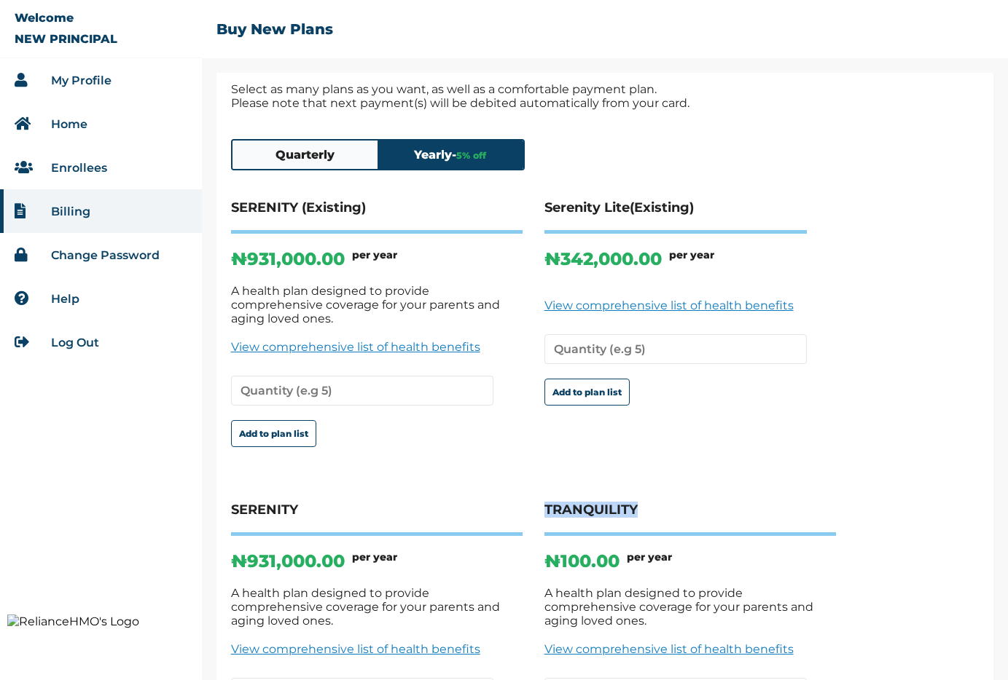
scroll to position [0, 0]
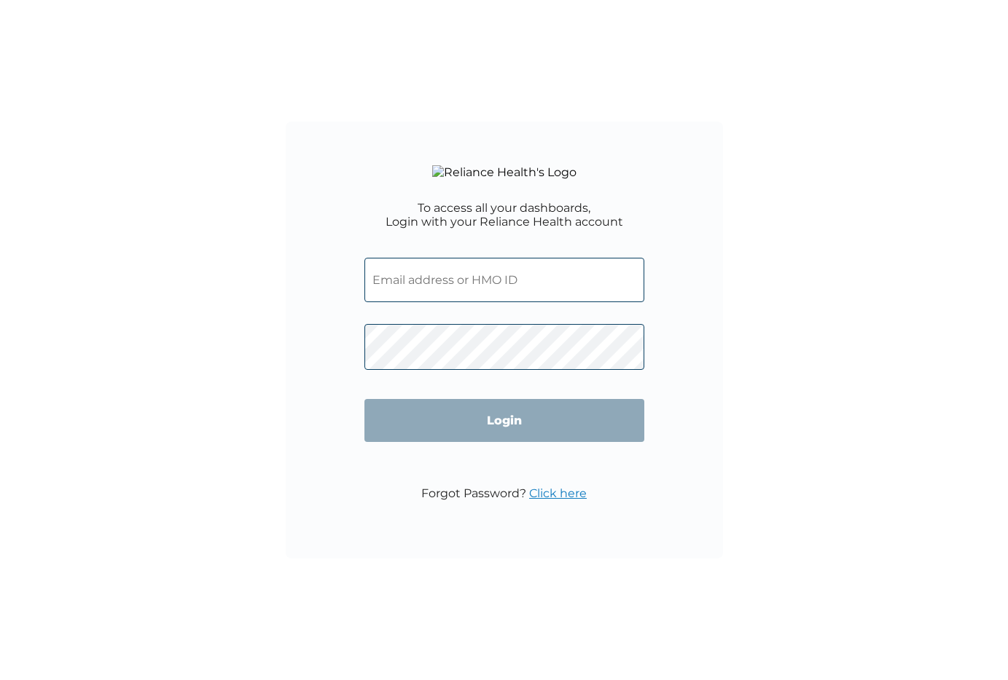
click at [482, 302] on input "text" at bounding box center [504, 280] width 280 height 44
type input "[EMAIL_ADDRESS][DOMAIN_NAME]"
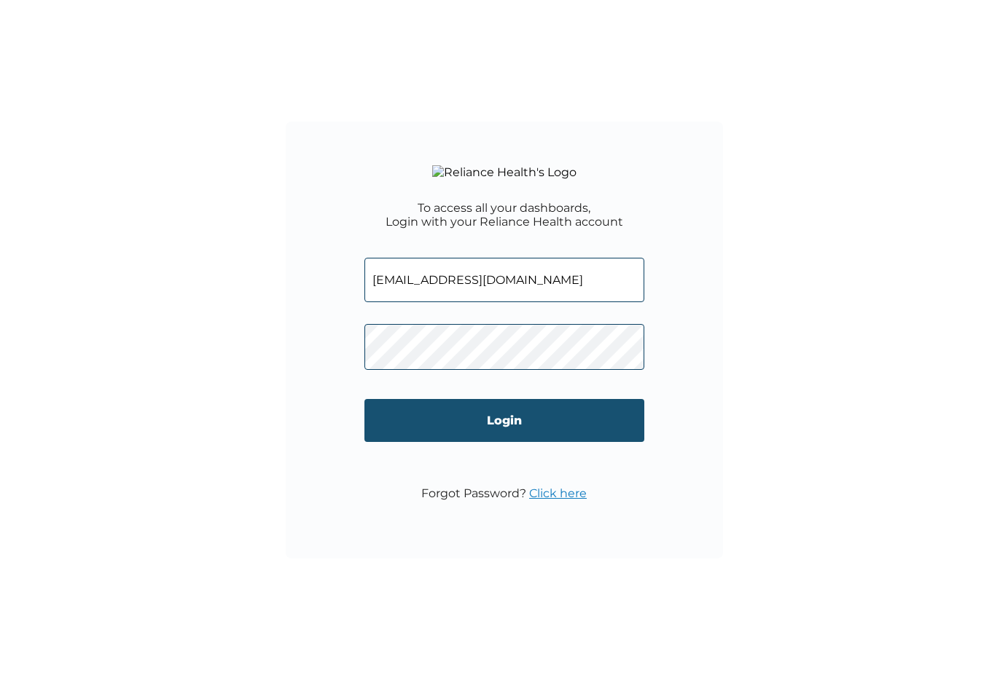
click at [517, 442] on input "Login" at bounding box center [504, 420] width 280 height 43
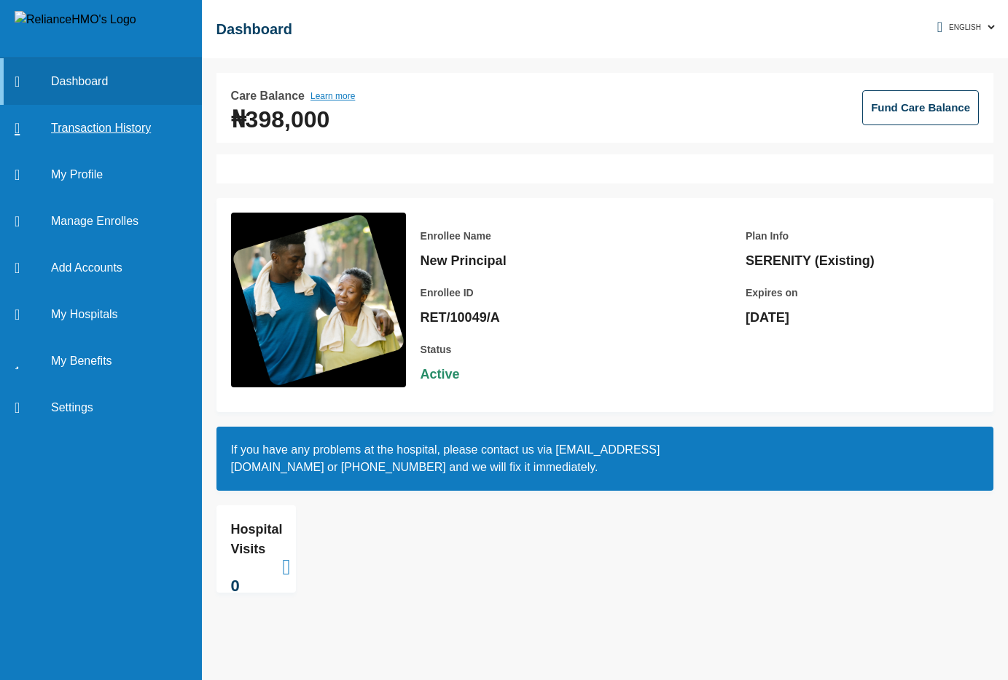
click at [132, 129] on link "Transaction History" at bounding box center [101, 128] width 202 height 47
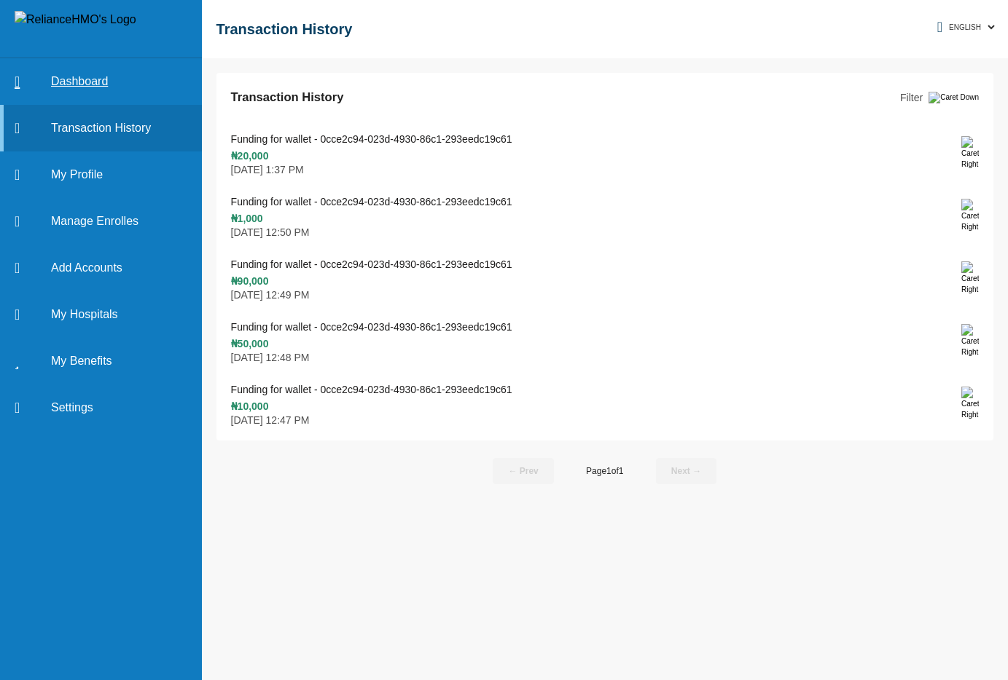
click at [99, 73] on link "Dashboard" at bounding box center [101, 81] width 202 height 47
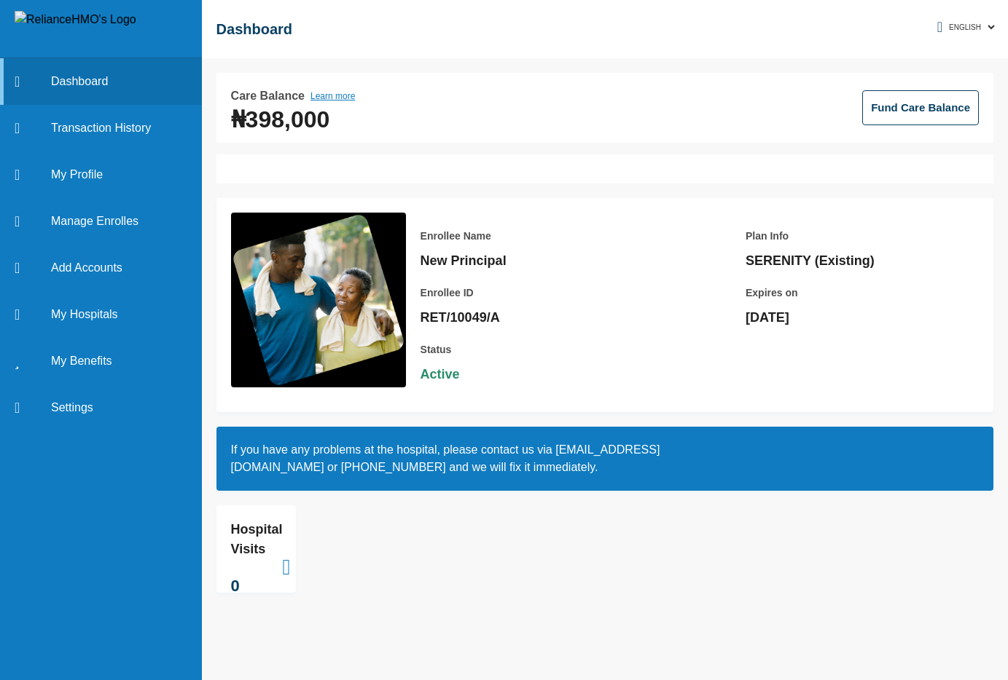
click at [897, 108] on button "Fund Care Balance" at bounding box center [920, 107] width 117 height 35
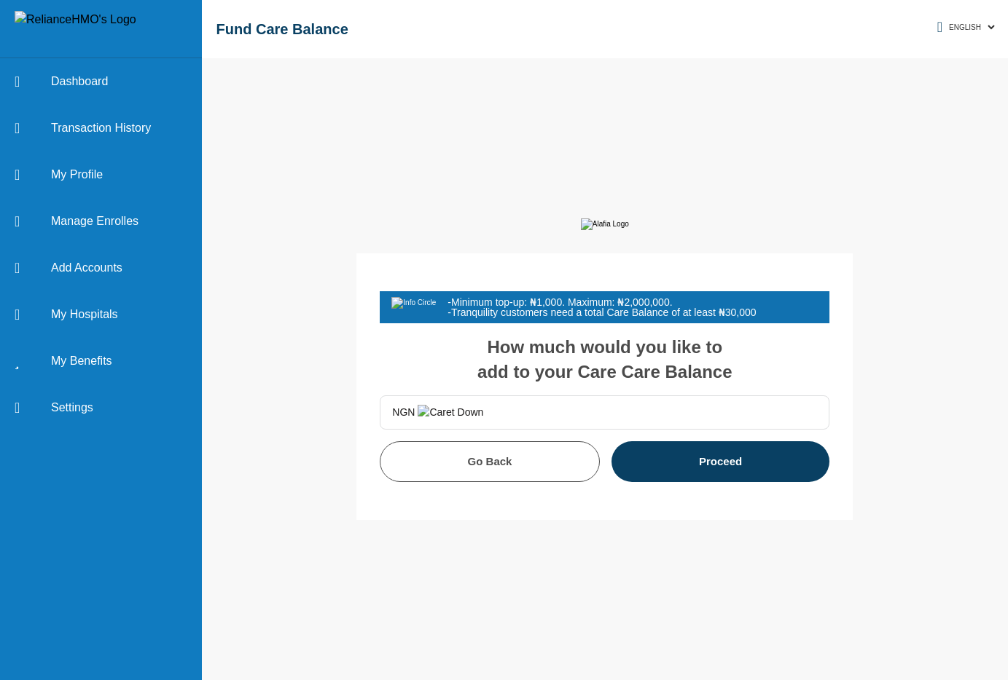
click at [503, 445] on form "NGN Go Back Proceed" at bounding box center [605, 439] width 450 height 87
click at [519, 429] on input "text" at bounding box center [650, 412] width 334 height 33
type input "20,000.00"
click at [782, 477] on button "Proceed" at bounding box center [720, 462] width 219 height 41
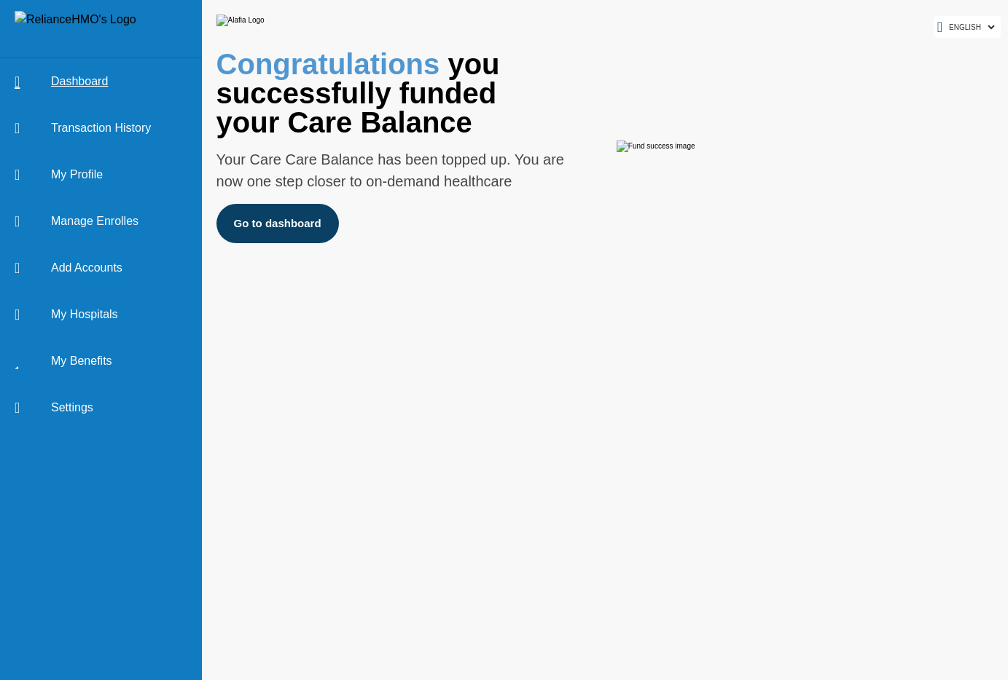
click at [100, 83] on link "Dashboard" at bounding box center [101, 81] width 202 height 47
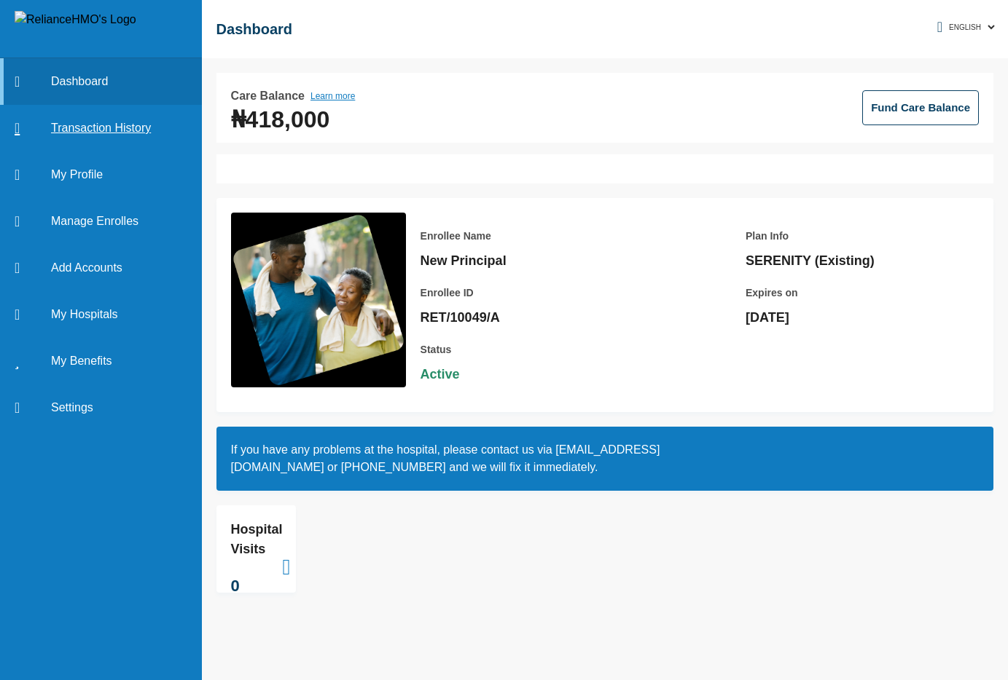
click at [128, 128] on link "Transaction History" at bounding box center [101, 128] width 202 height 47
